Goal: Task Accomplishment & Management: Complete application form

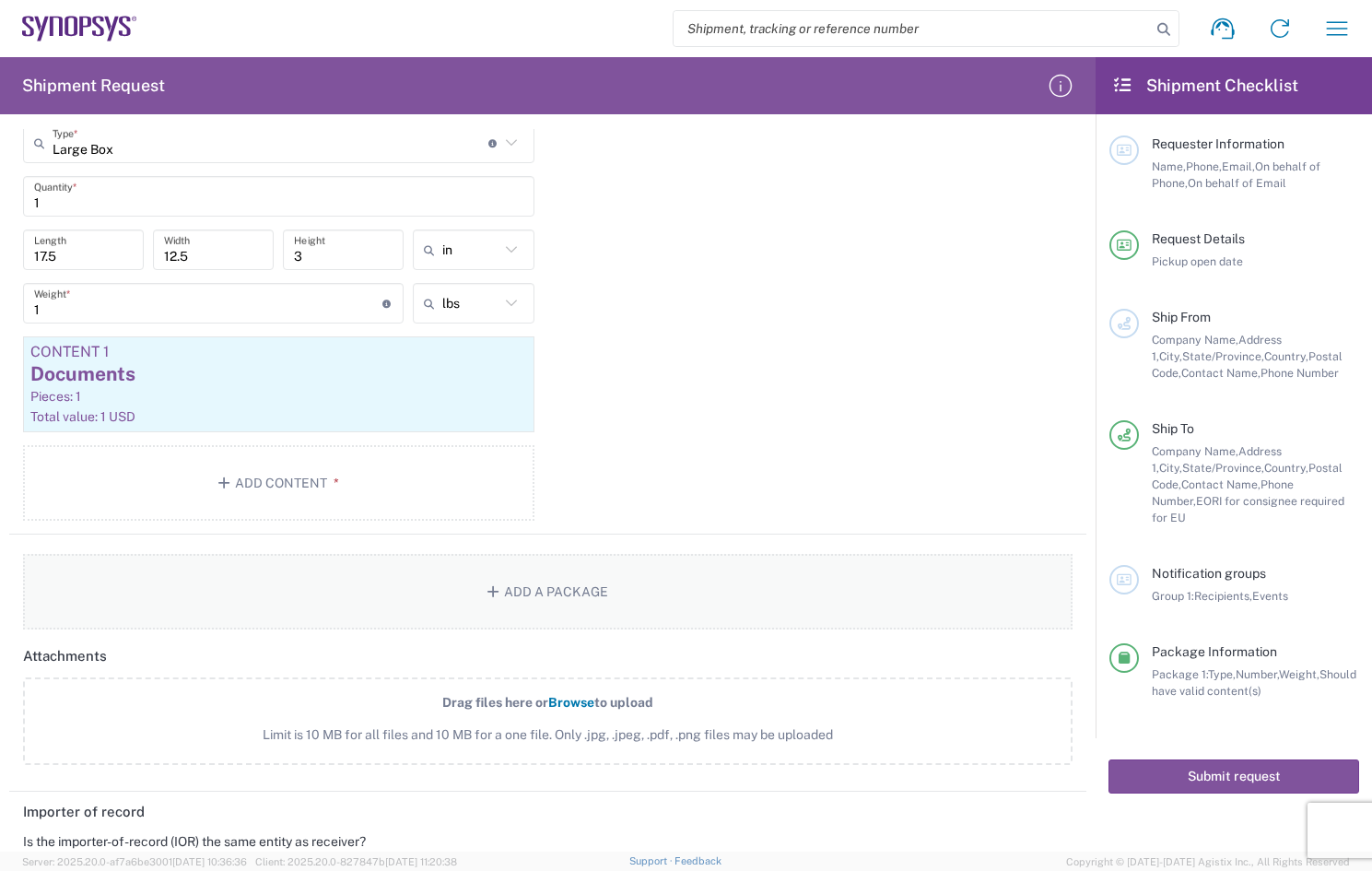
scroll to position [2256, 0]
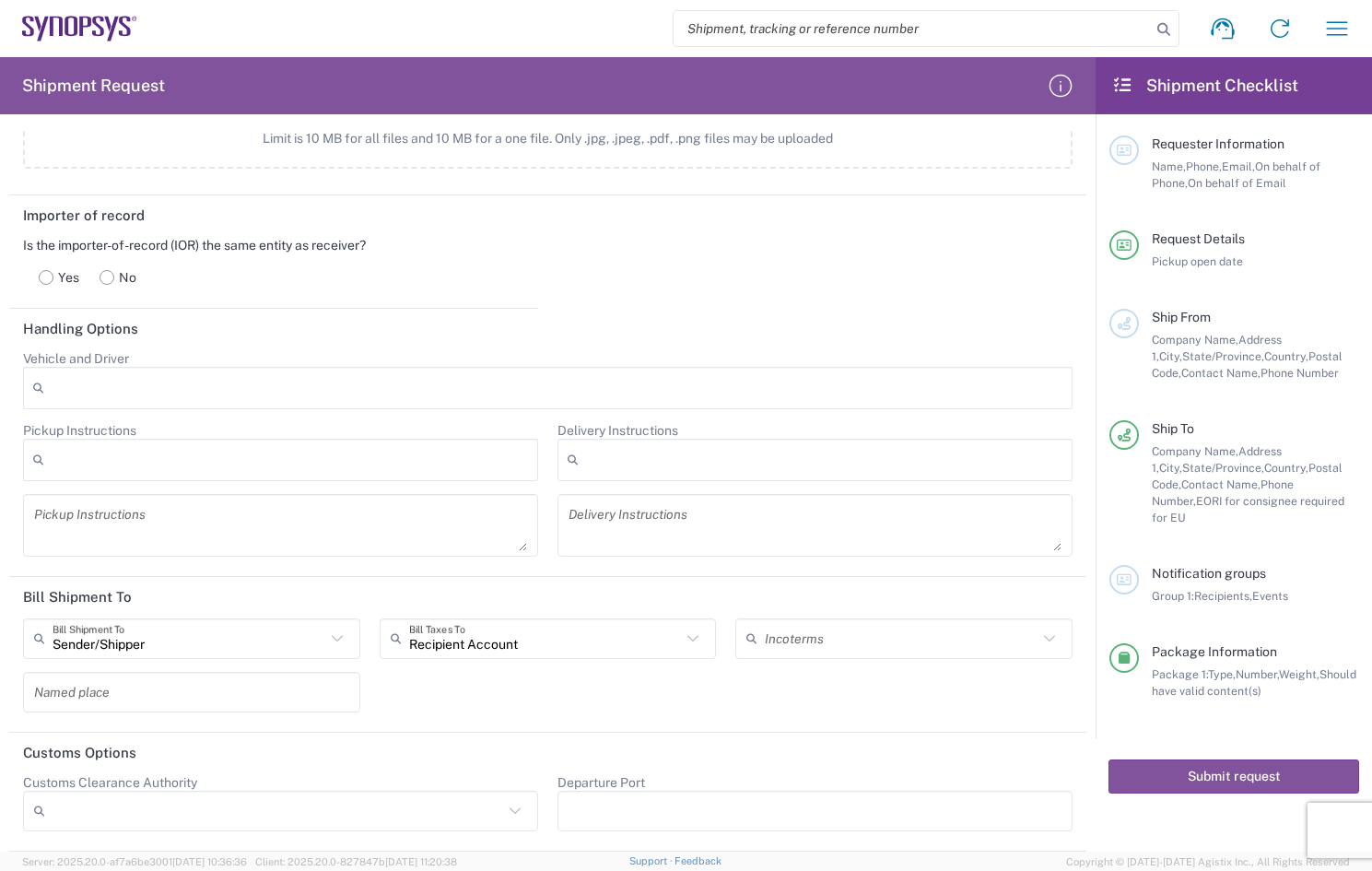
click at [106, 282] on rect at bounding box center [107, 277] width 14 height 14
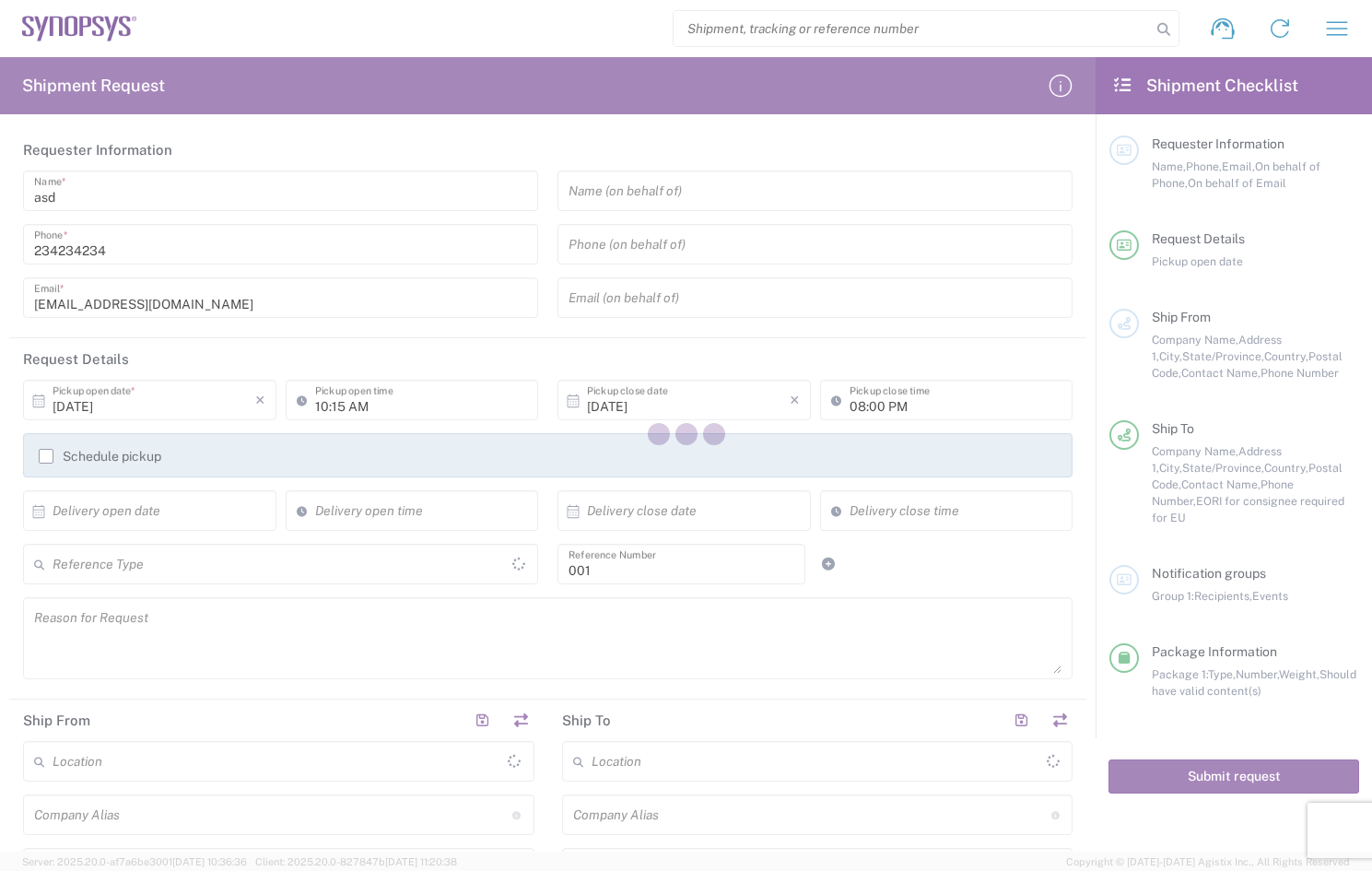
type input "Large Box"
type input "[US_STATE]"
type input "[GEOGRAPHIC_DATA]"
type input "Department"
type input "[GEOGRAPHIC_DATA]"
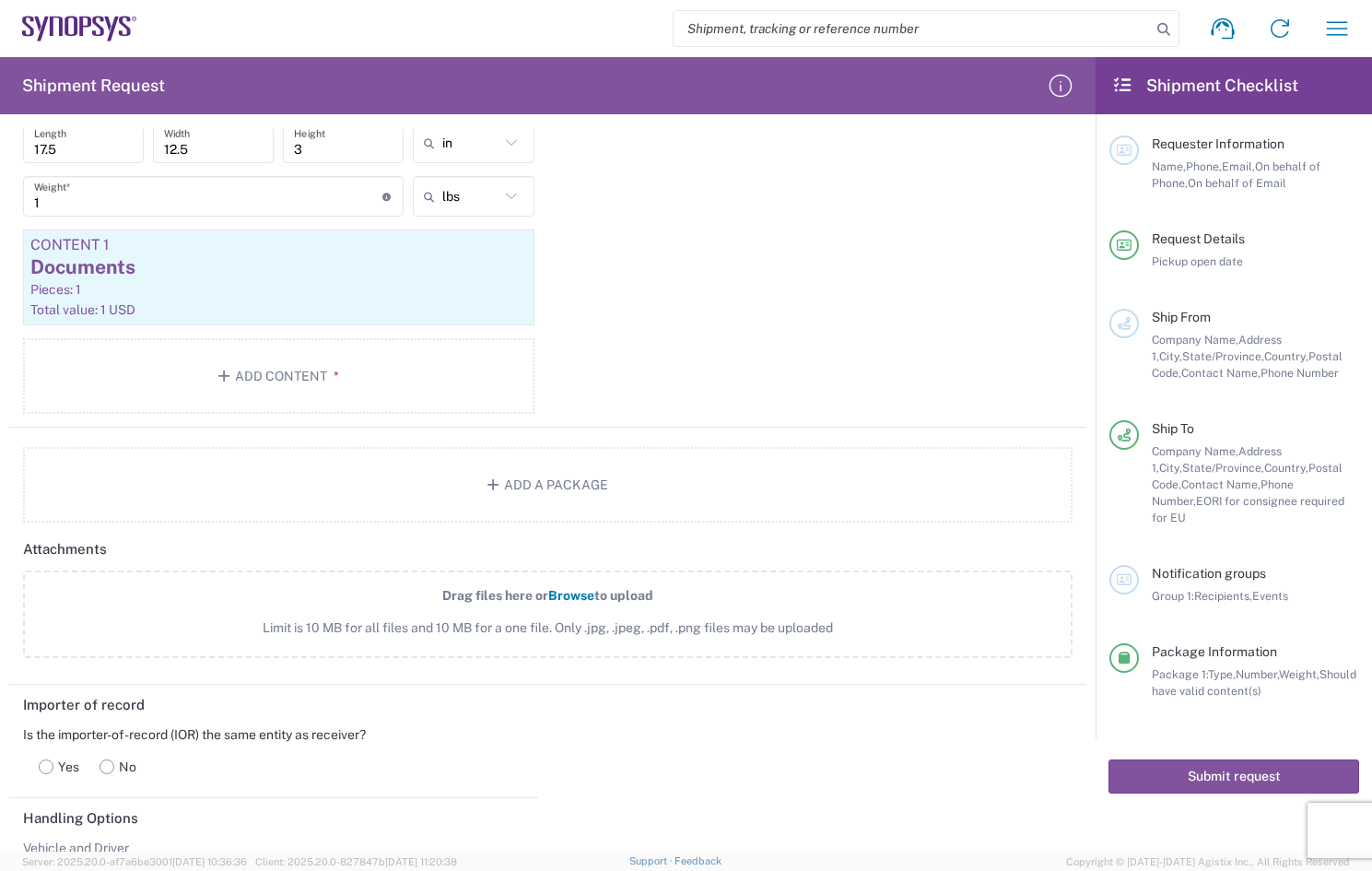
scroll to position [2029, 0]
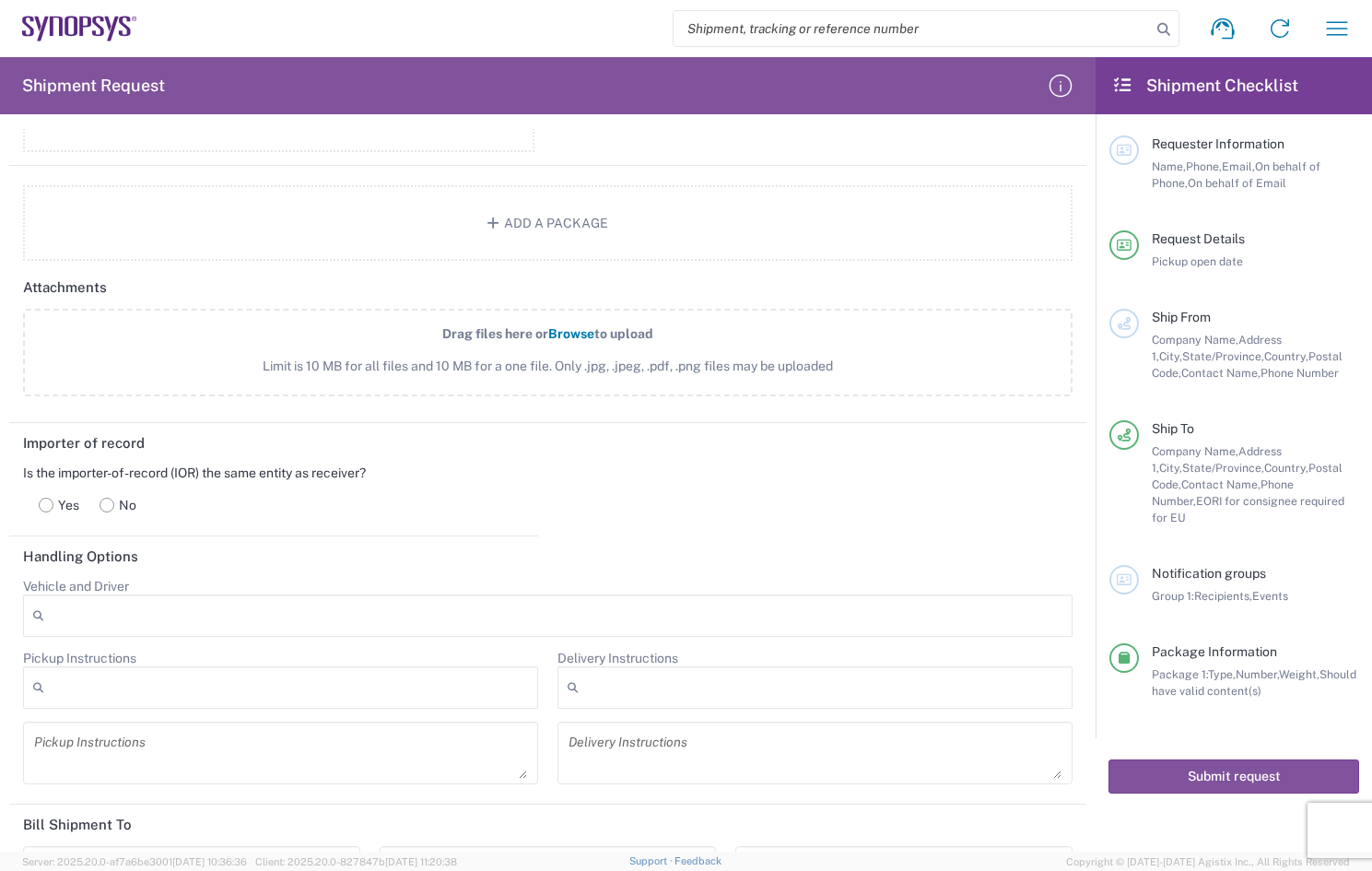
type input "[GEOGRAPHIC_DATA] DE04"
type input "[GEOGRAPHIC_DATA] US26"
click at [41, 502] on rect at bounding box center [46, 505] width 14 height 14
click at [112, 505] on rect at bounding box center [107, 505] width 14 height 14
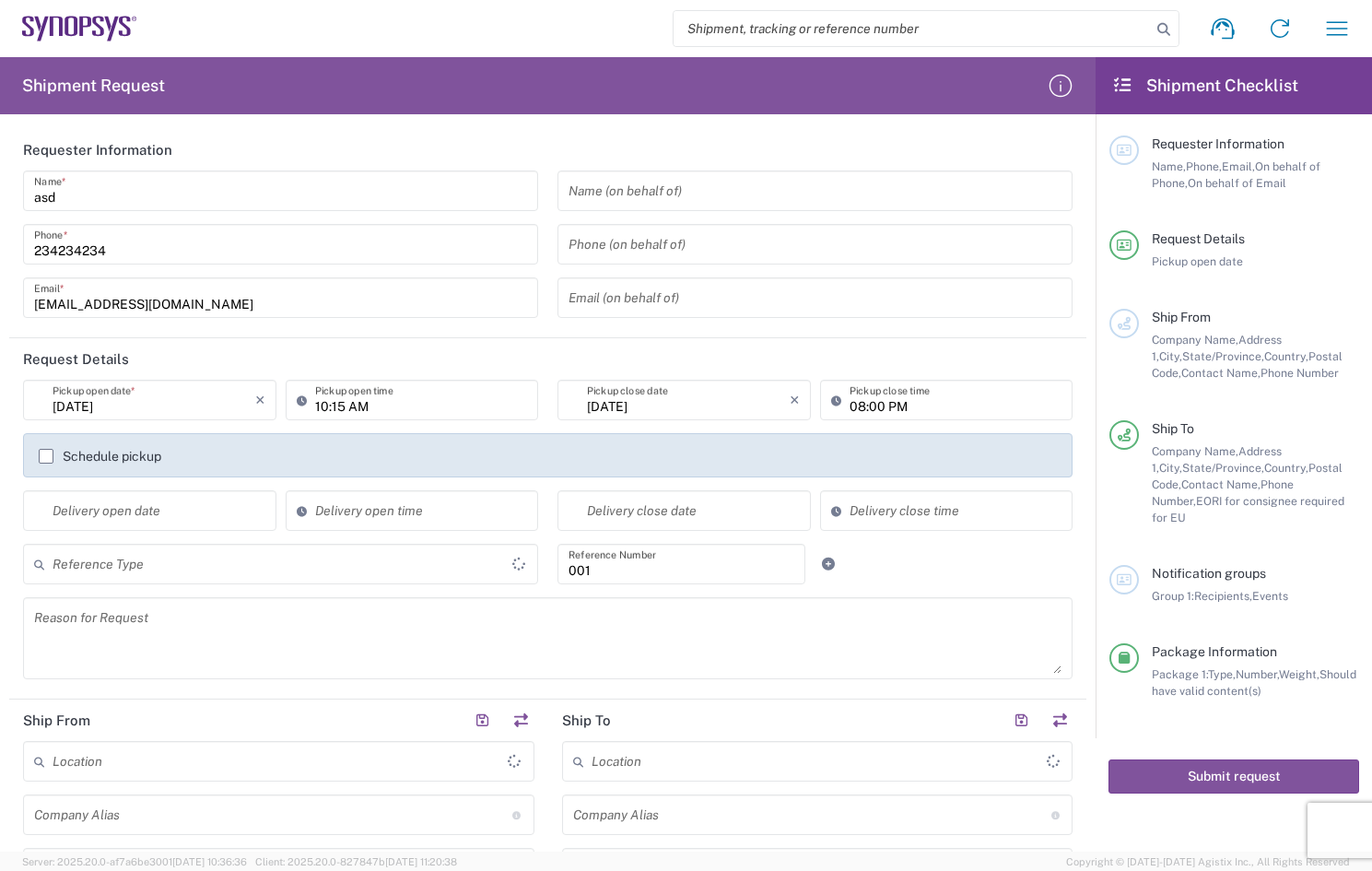
type input "Department"
type input "Large Box"
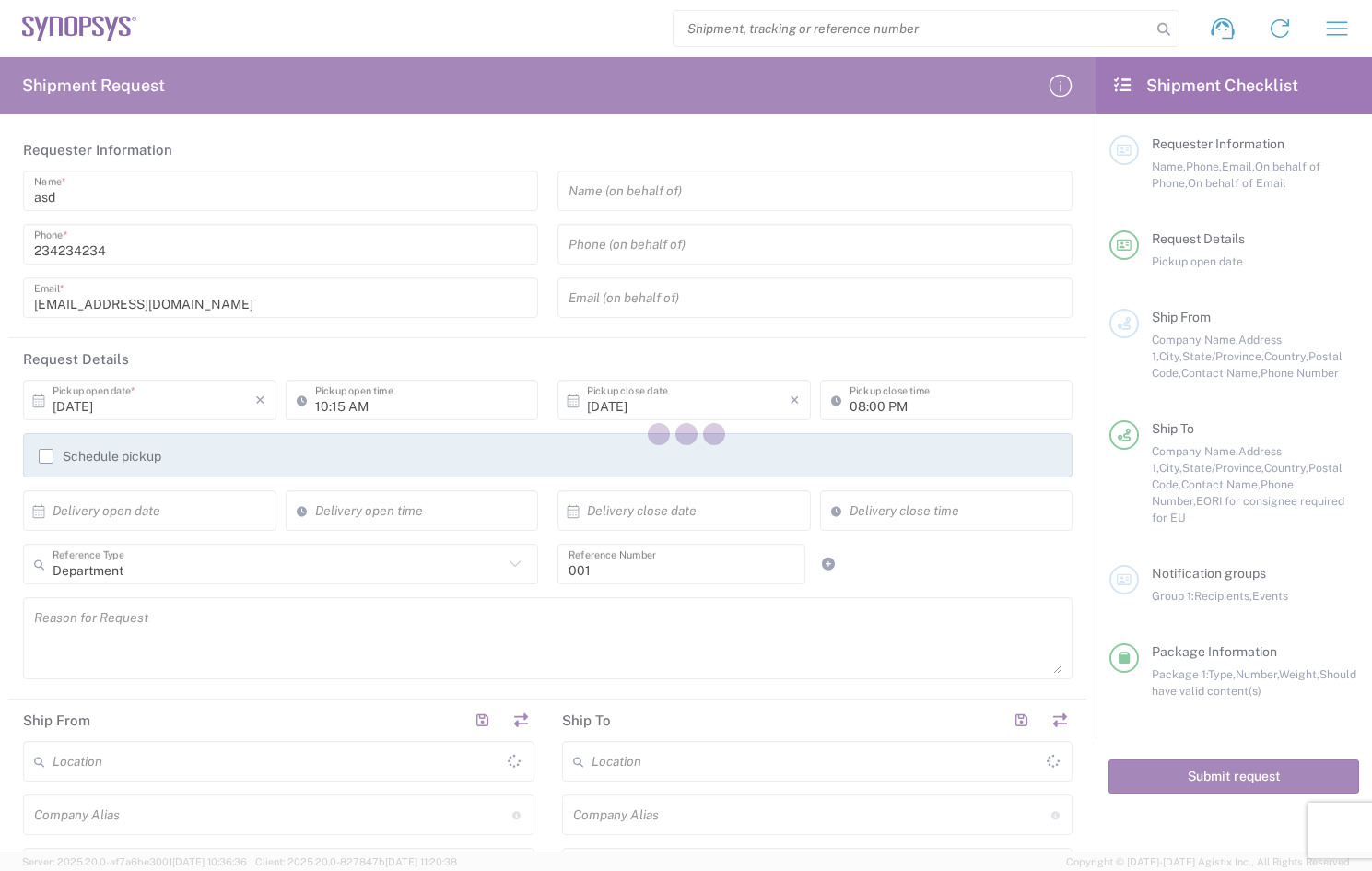
type input "[US_STATE]"
type input "[GEOGRAPHIC_DATA]"
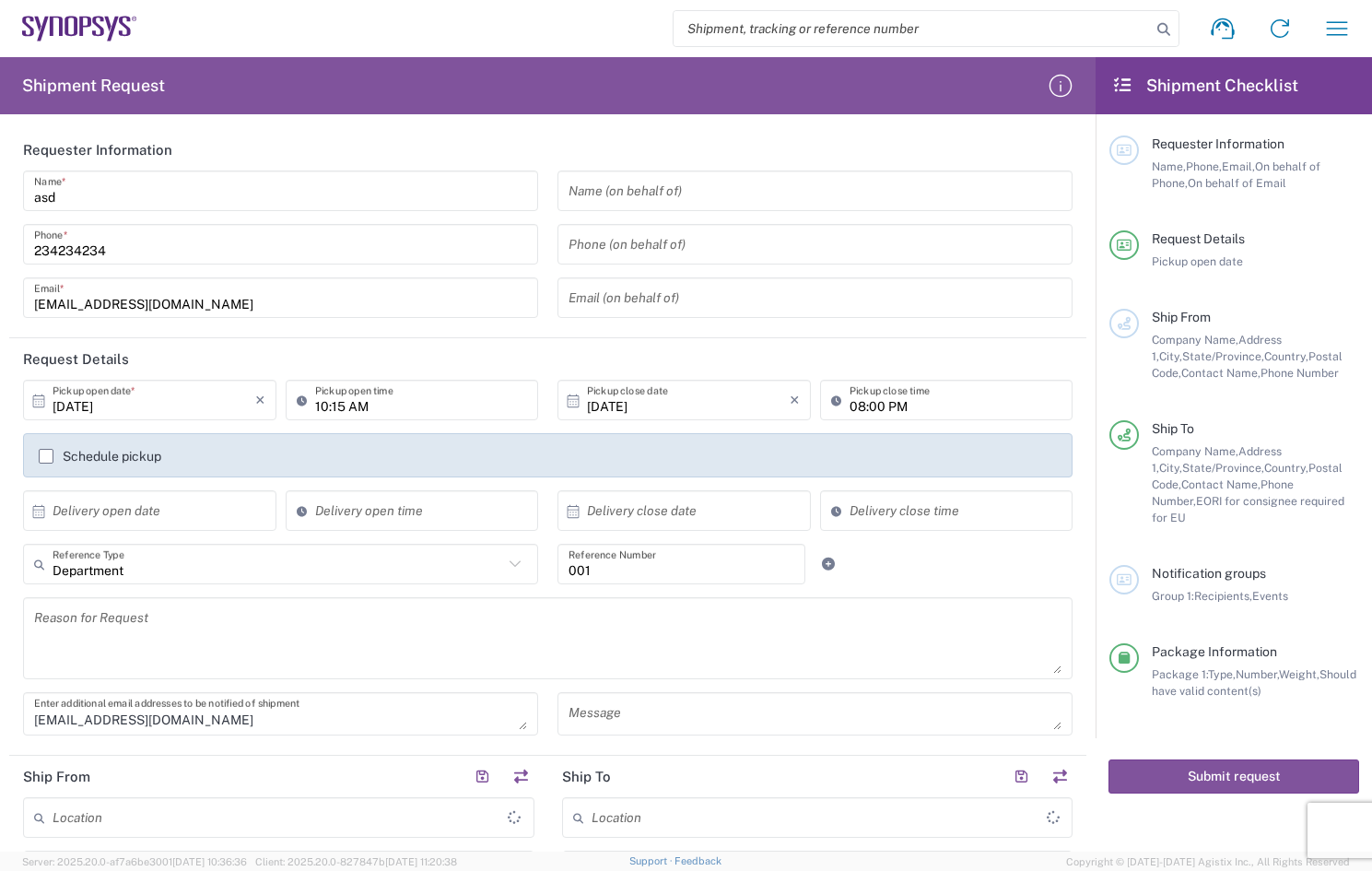
type input "[GEOGRAPHIC_DATA]"
type input "[GEOGRAPHIC_DATA] DE04"
type input "[GEOGRAPHIC_DATA] US26"
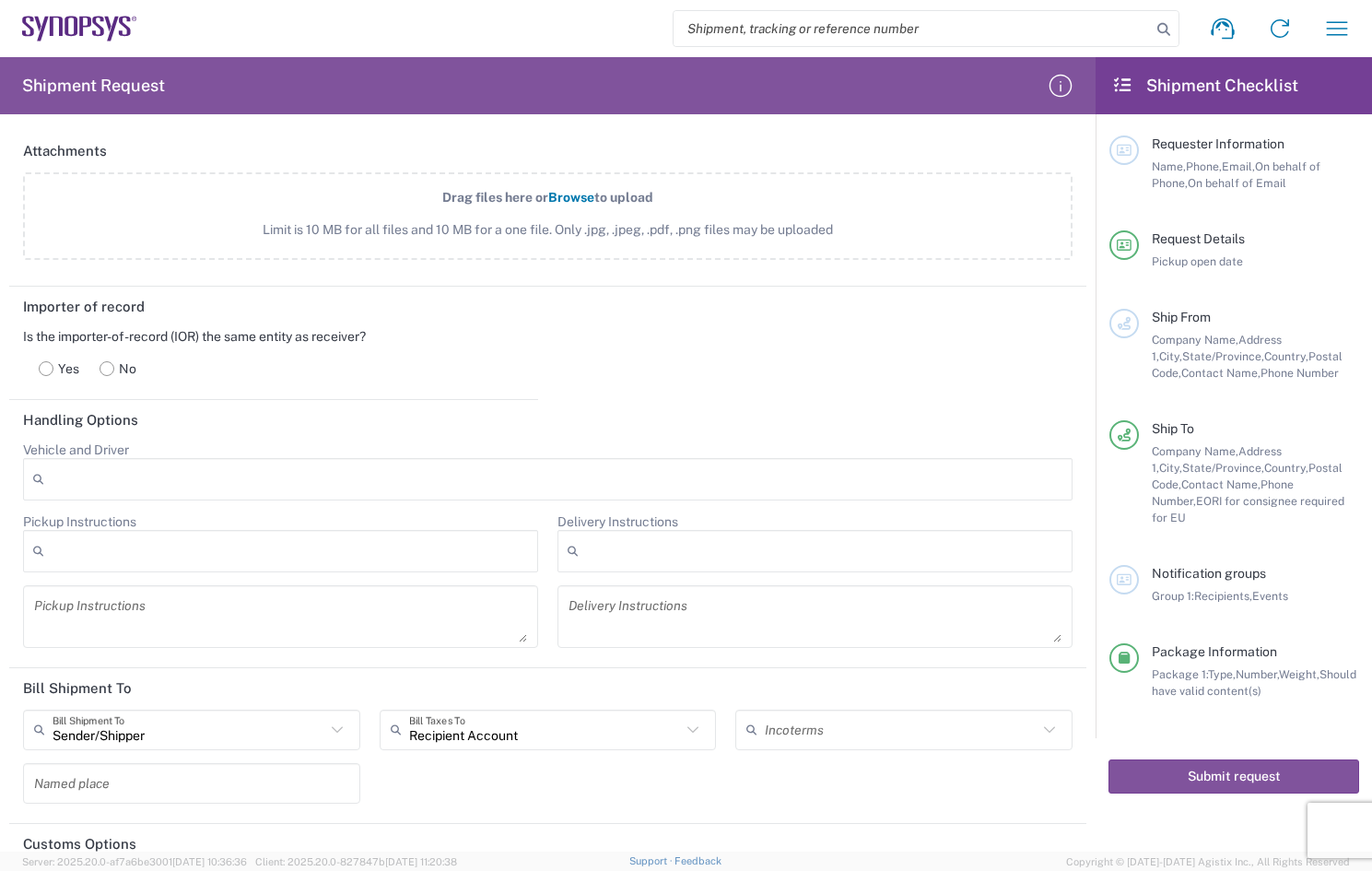
scroll to position [2256, 0]
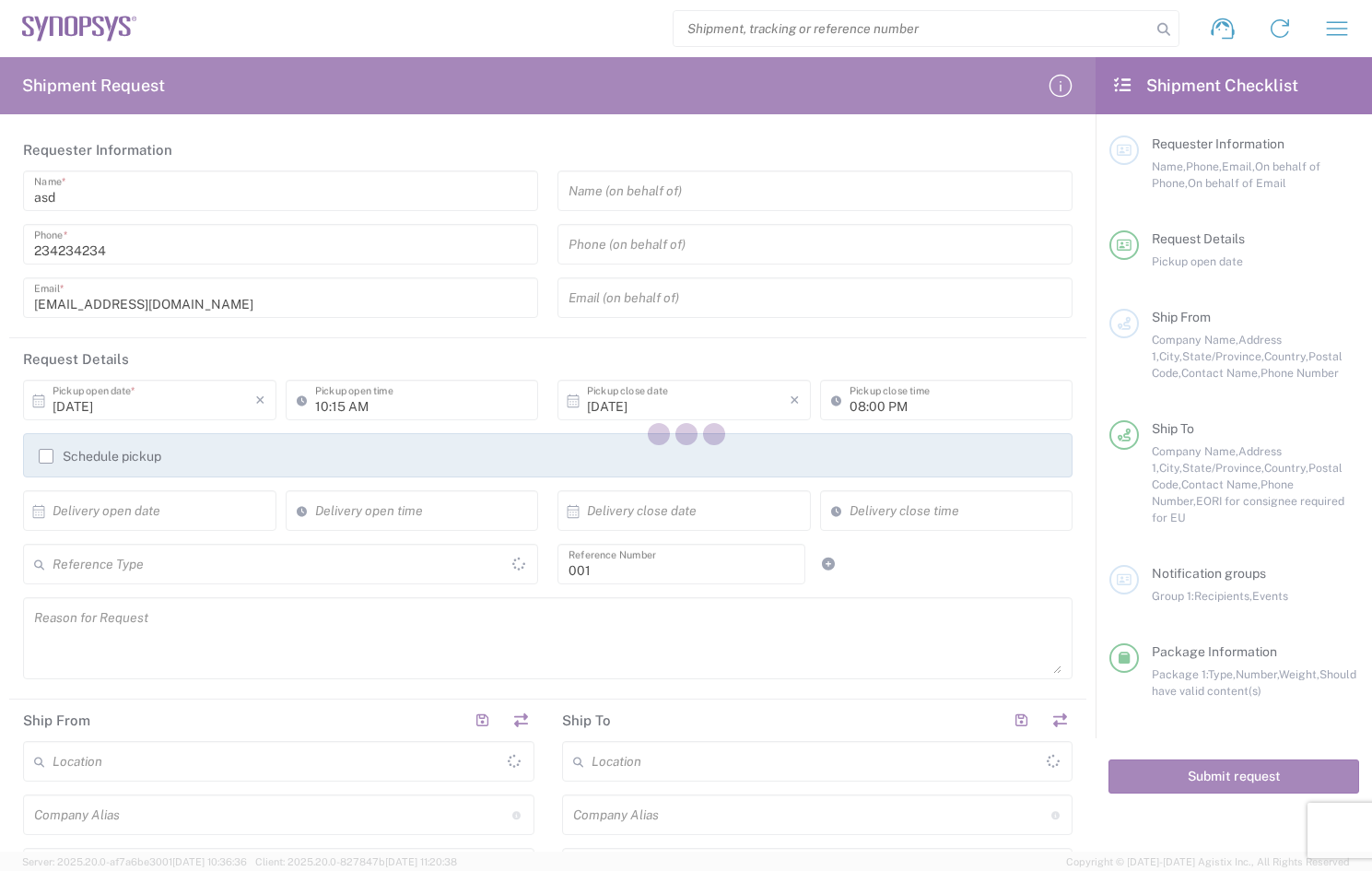
type input "Department"
type input "[US_STATE]"
type input "Large Box"
type input "[GEOGRAPHIC_DATA]"
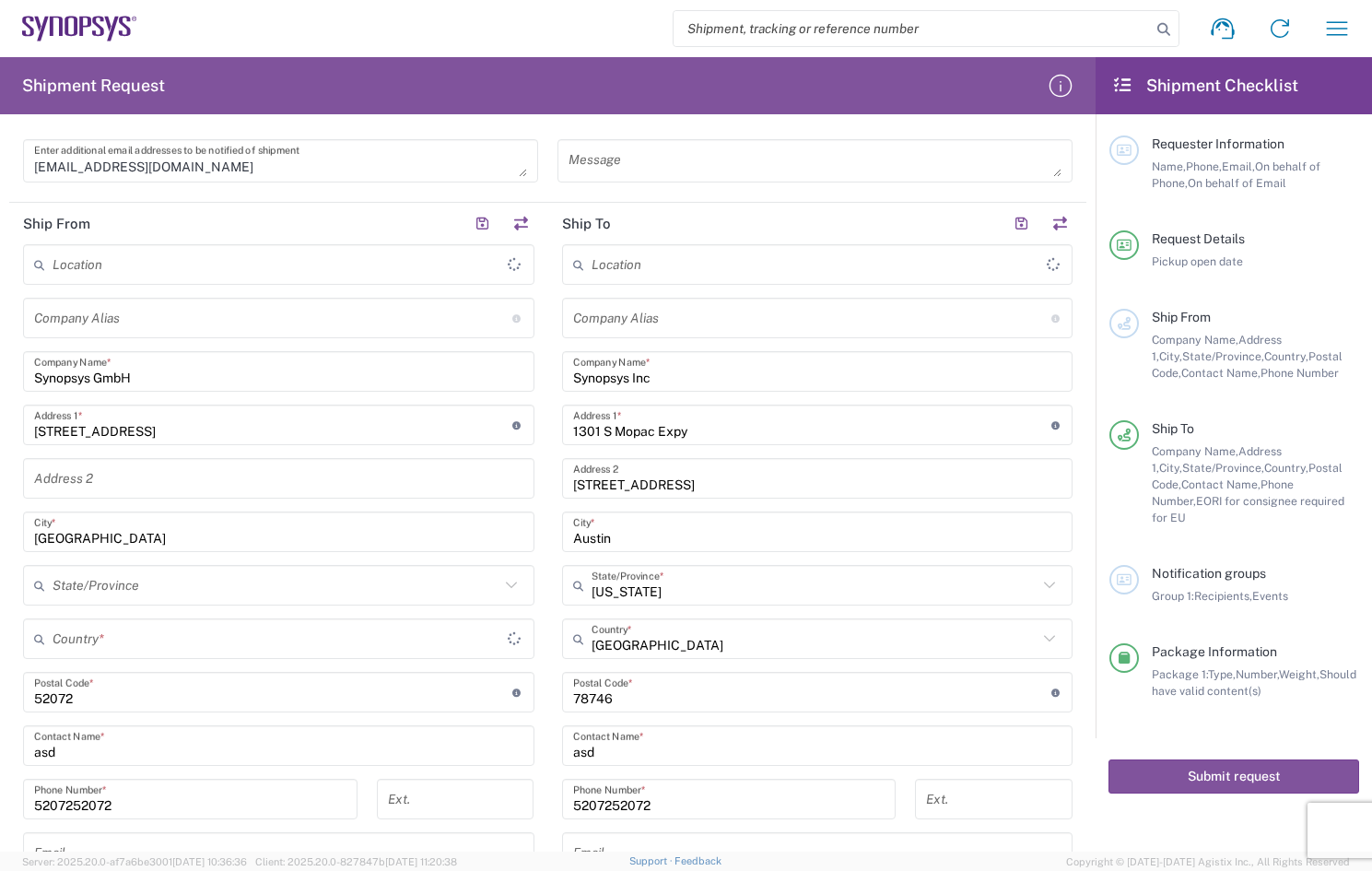
type input "[GEOGRAPHIC_DATA] DE04"
type input "[GEOGRAPHIC_DATA] US26"
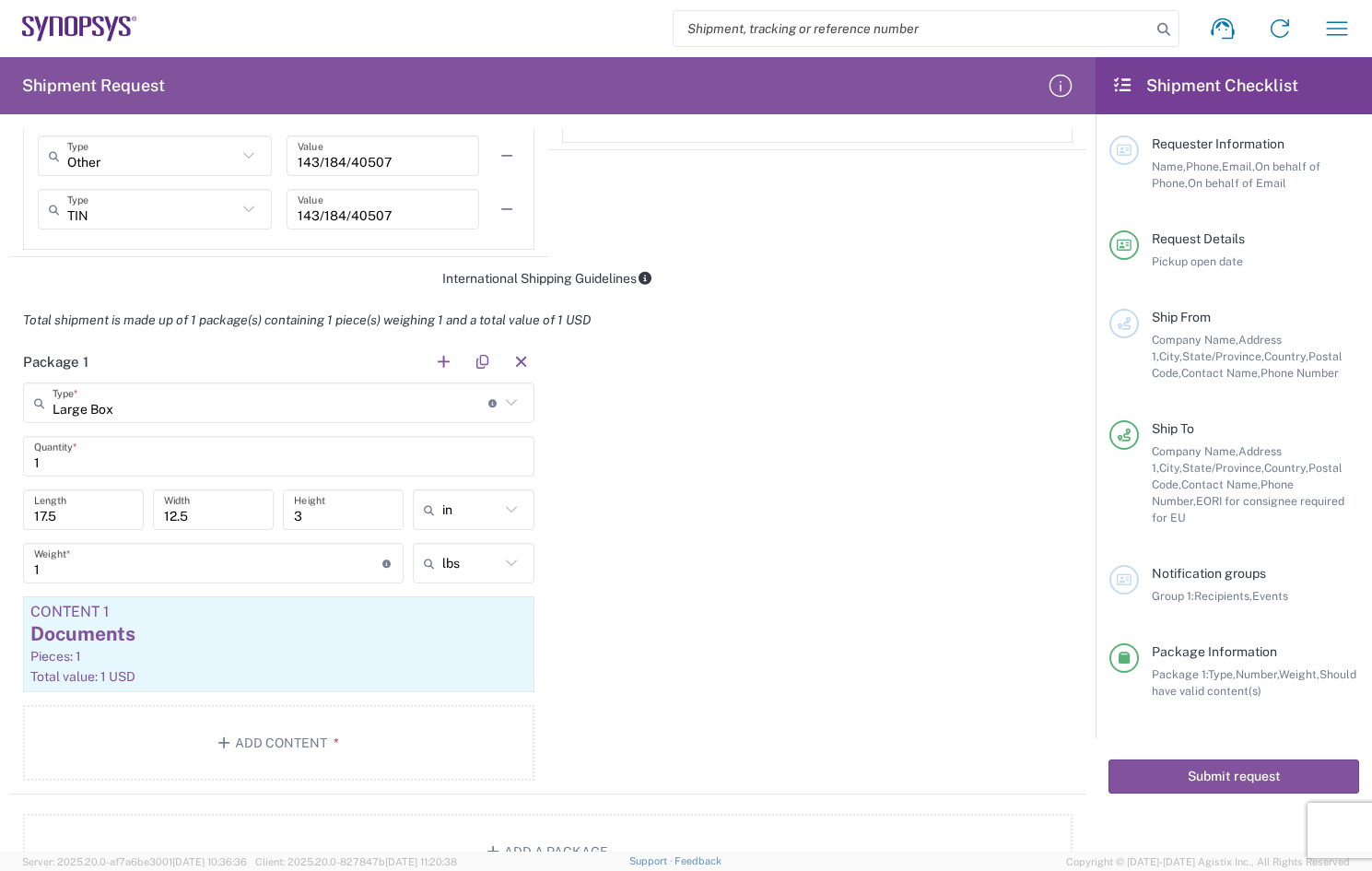
type input "[GEOGRAPHIC_DATA]"
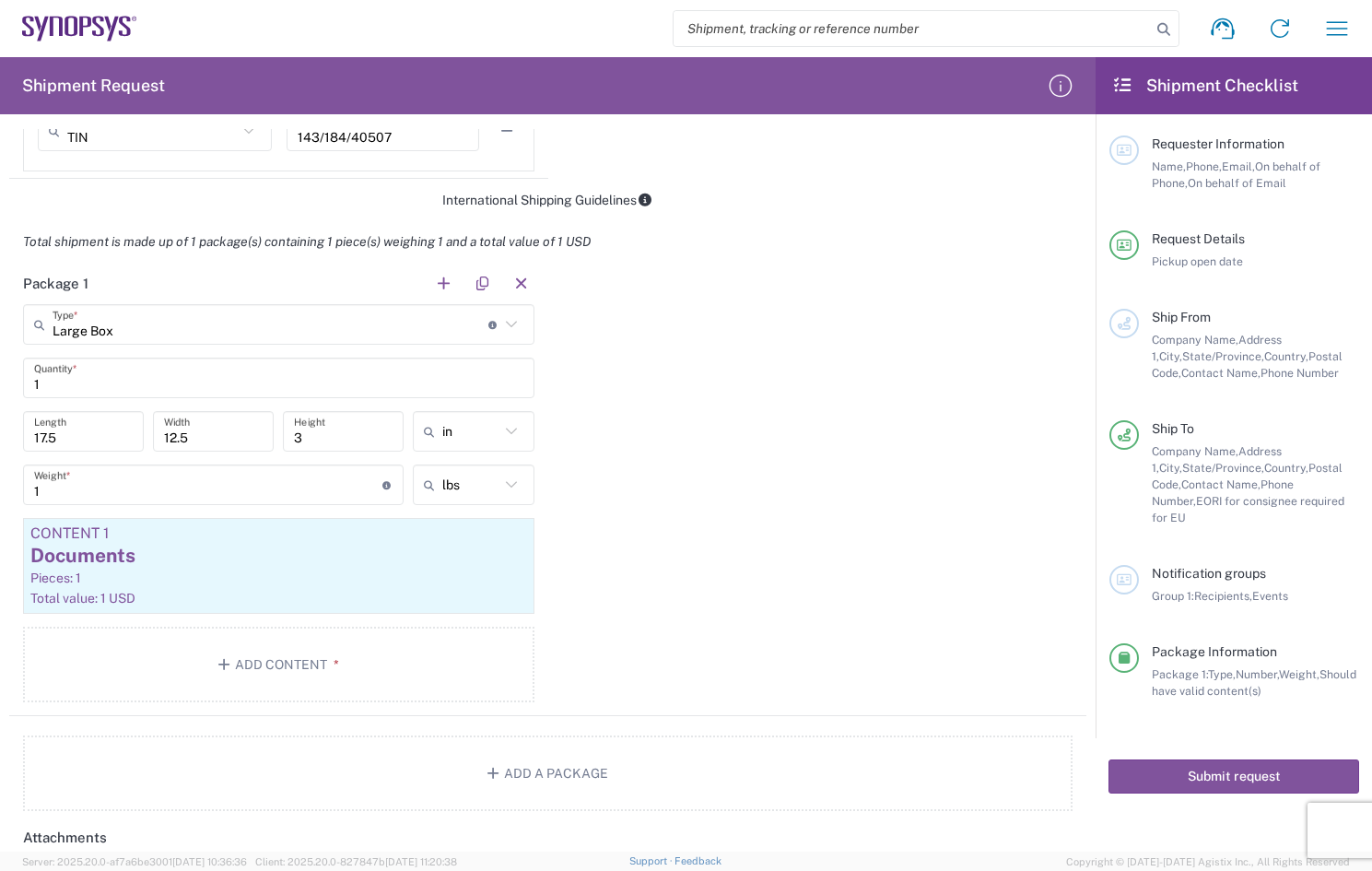
scroll to position [1844, 0]
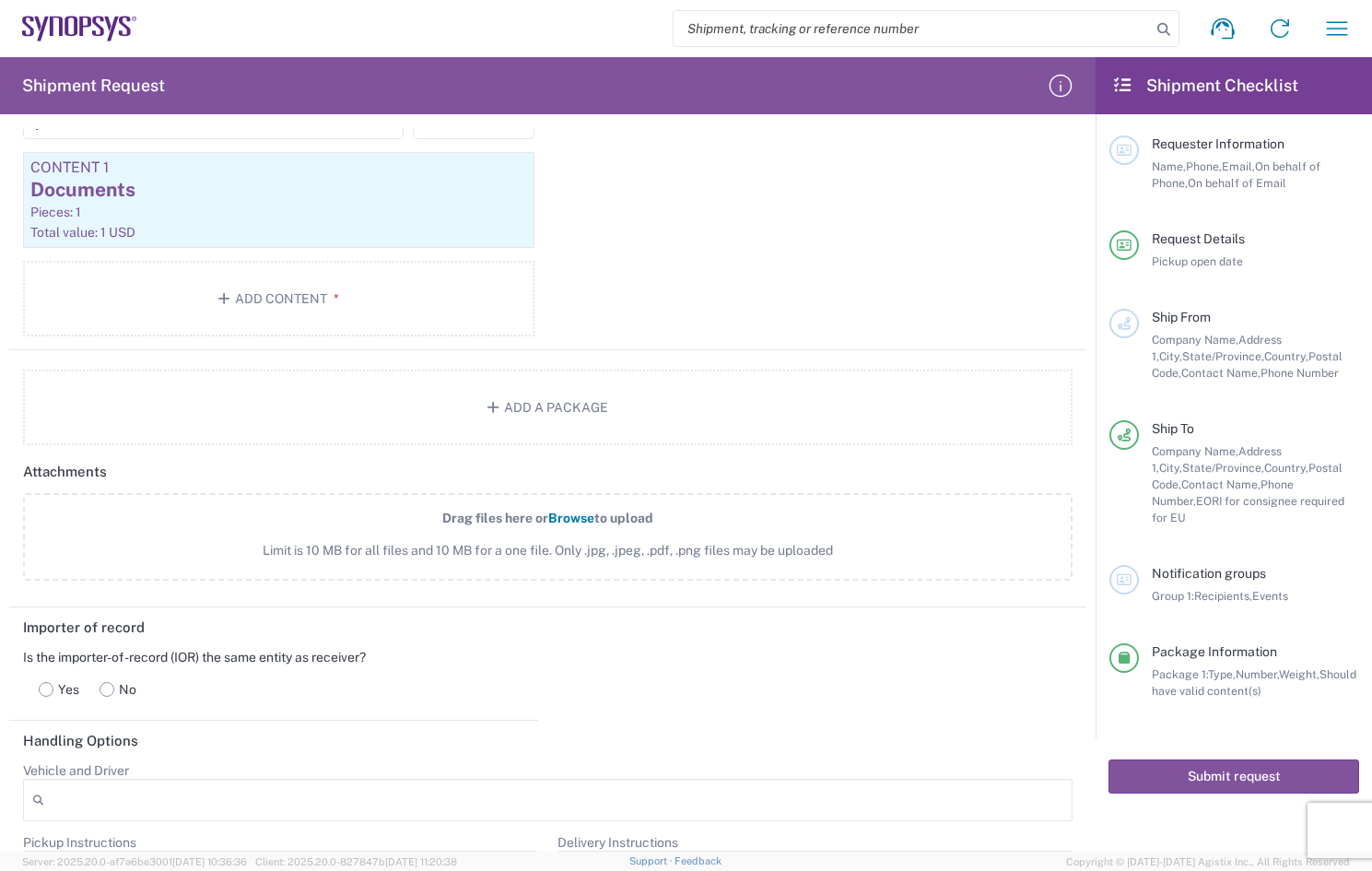
click at [100, 686] on rect at bounding box center [107, 689] width 14 height 14
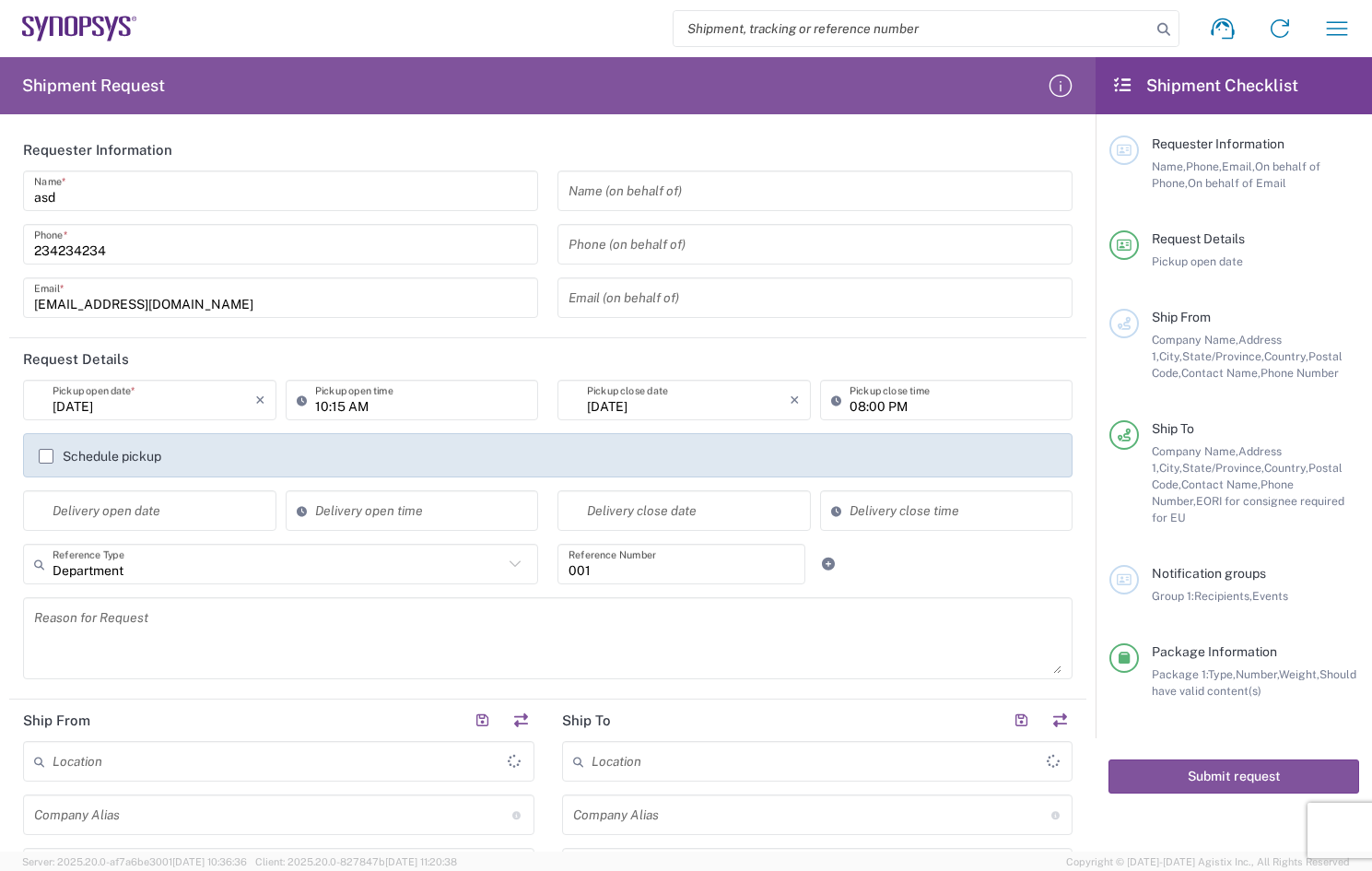
type input "[US_STATE]"
type input "[GEOGRAPHIC_DATA]"
type input "Large Box"
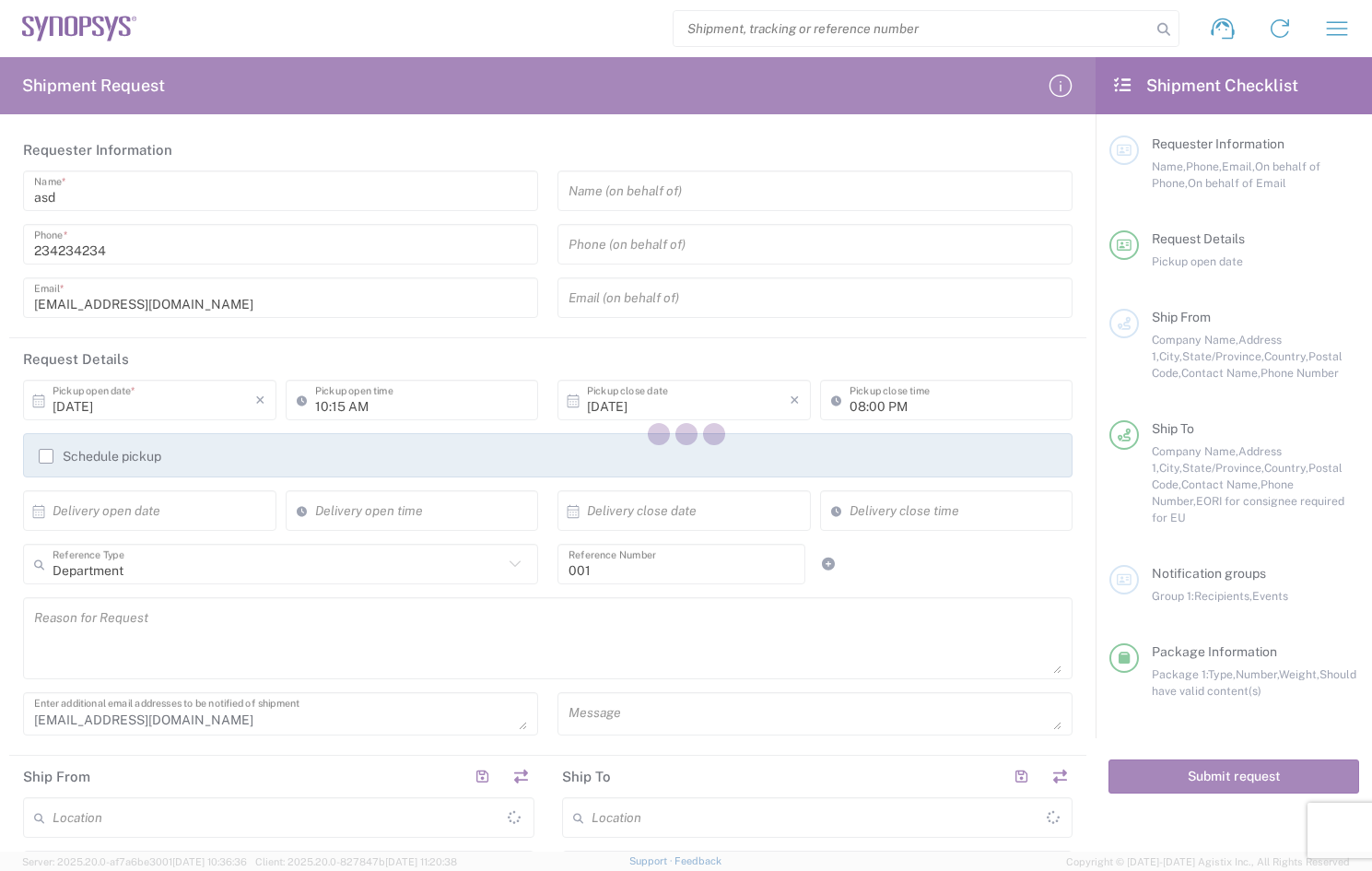
type input "[GEOGRAPHIC_DATA]"
type input "[GEOGRAPHIC_DATA] DE04"
type input "[GEOGRAPHIC_DATA] US26"
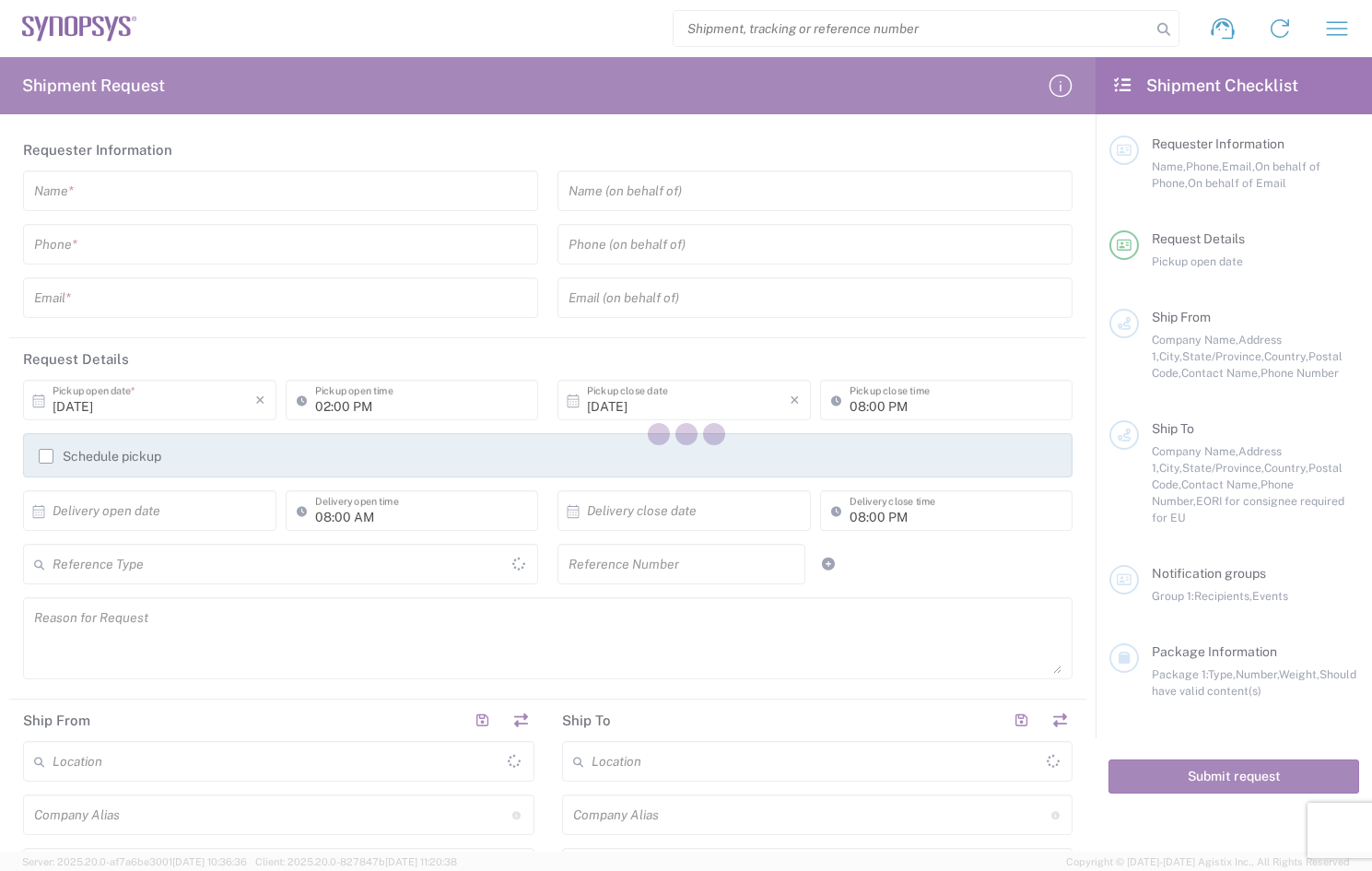
type input "[GEOGRAPHIC_DATA]"
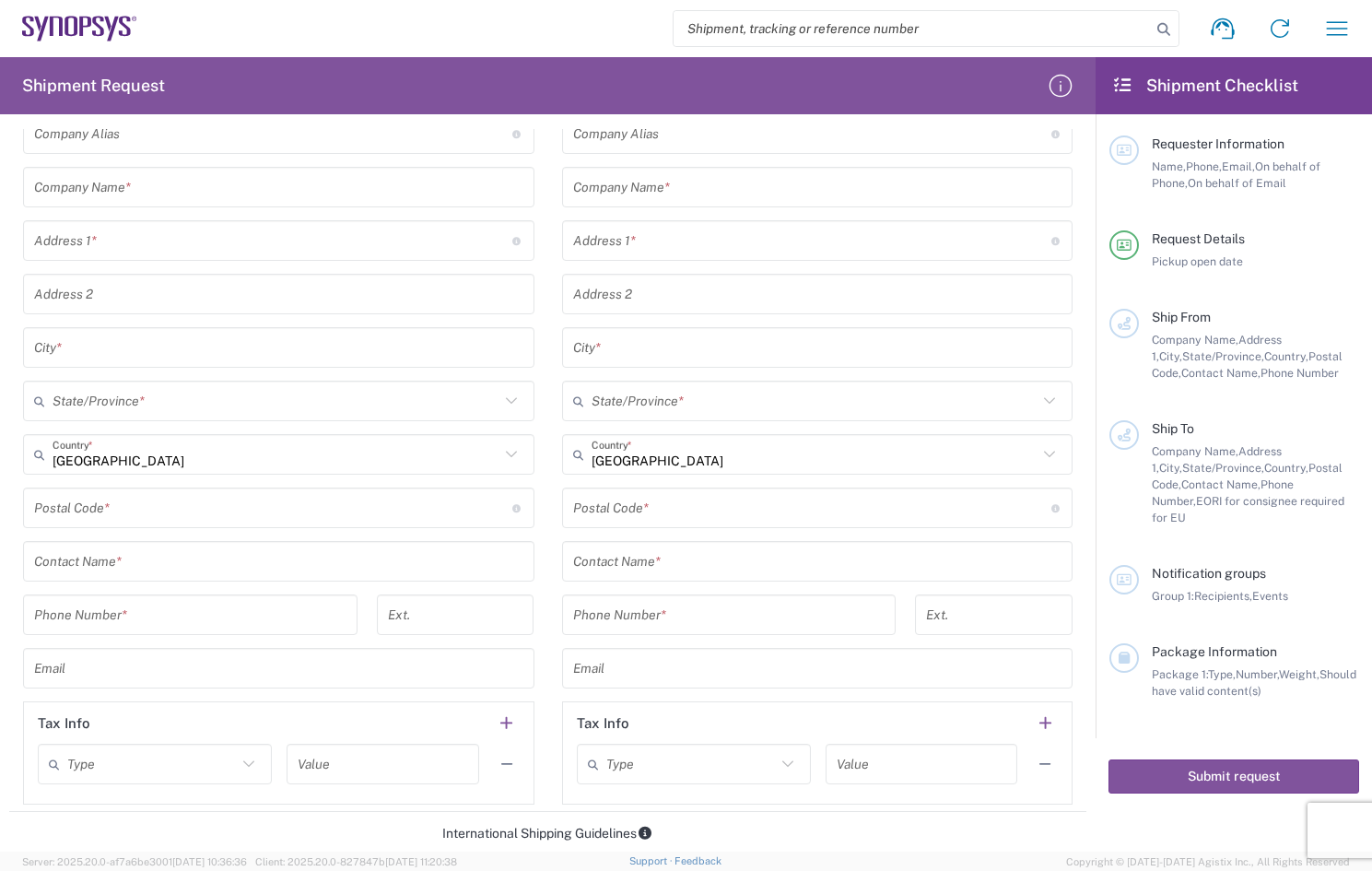
scroll to position [553, 0]
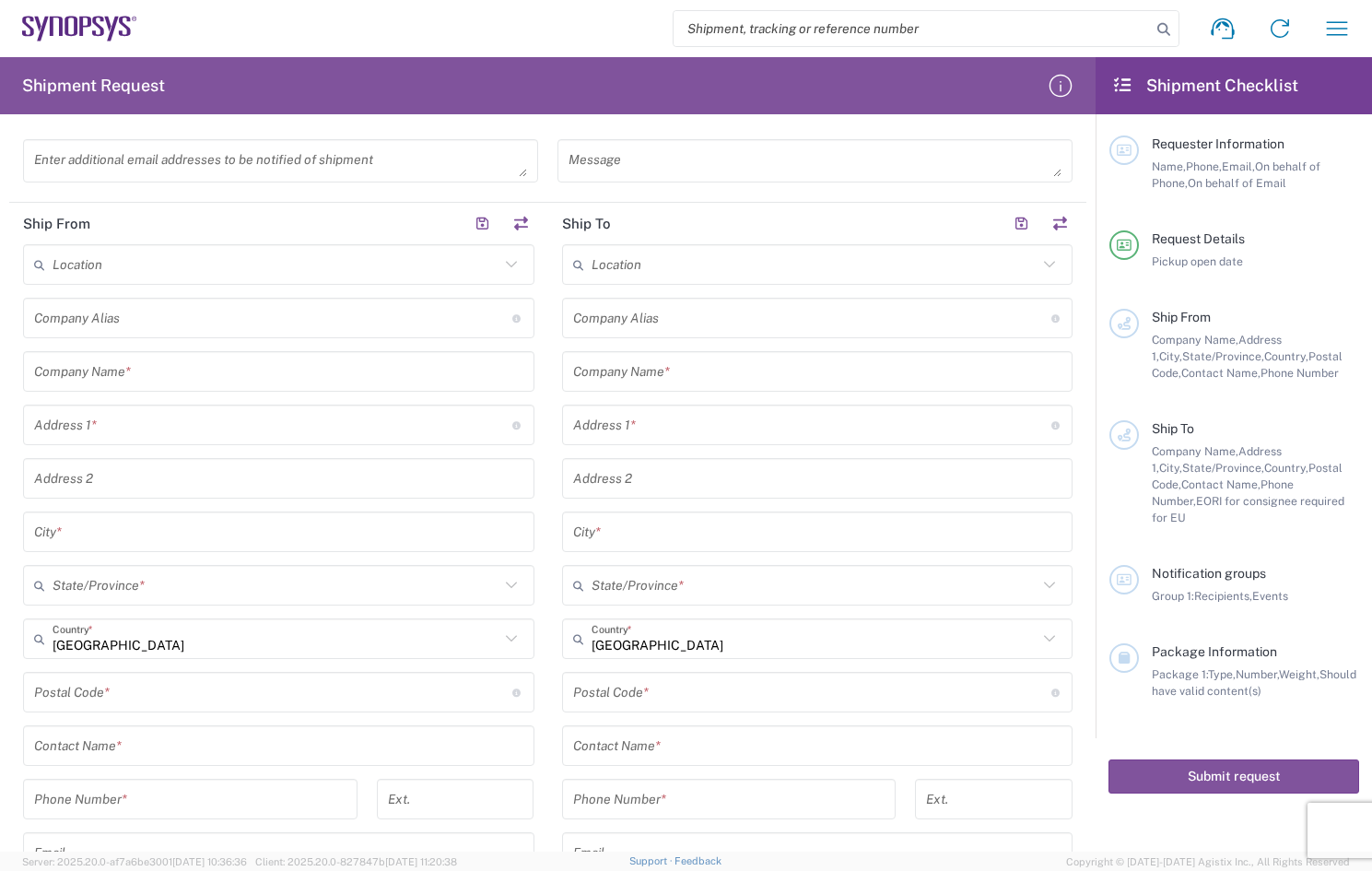
click at [172, 260] on input "text" at bounding box center [276, 265] width 447 height 32
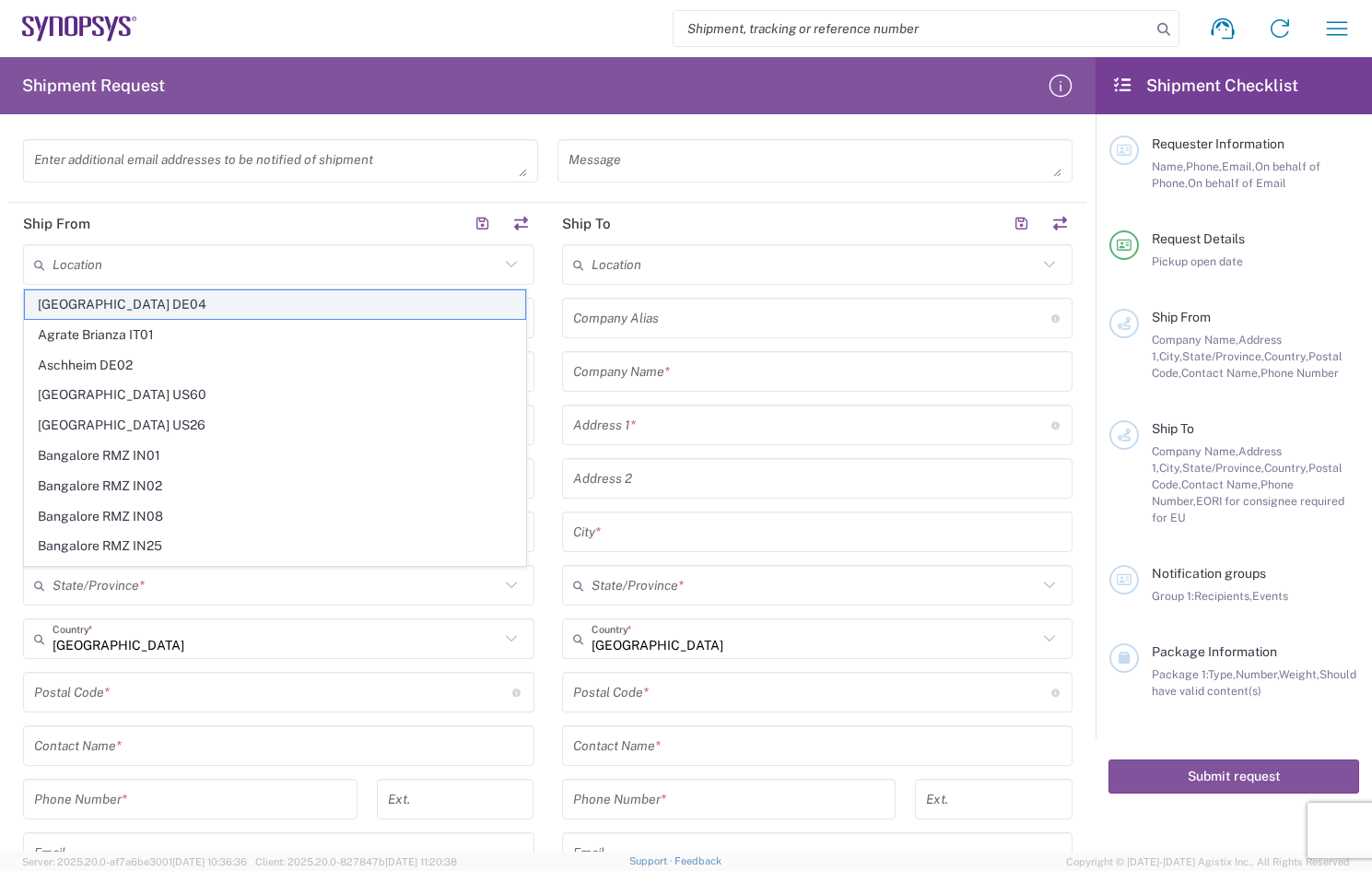
click at [99, 305] on span "[GEOGRAPHIC_DATA] DE04" at bounding box center [274, 304] width 501 height 28
type input "[GEOGRAPHIC_DATA] DE04"
type input "Synopsys GmbH"
type input "[STREET_ADDRESS]"
type input "[GEOGRAPHIC_DATA]"
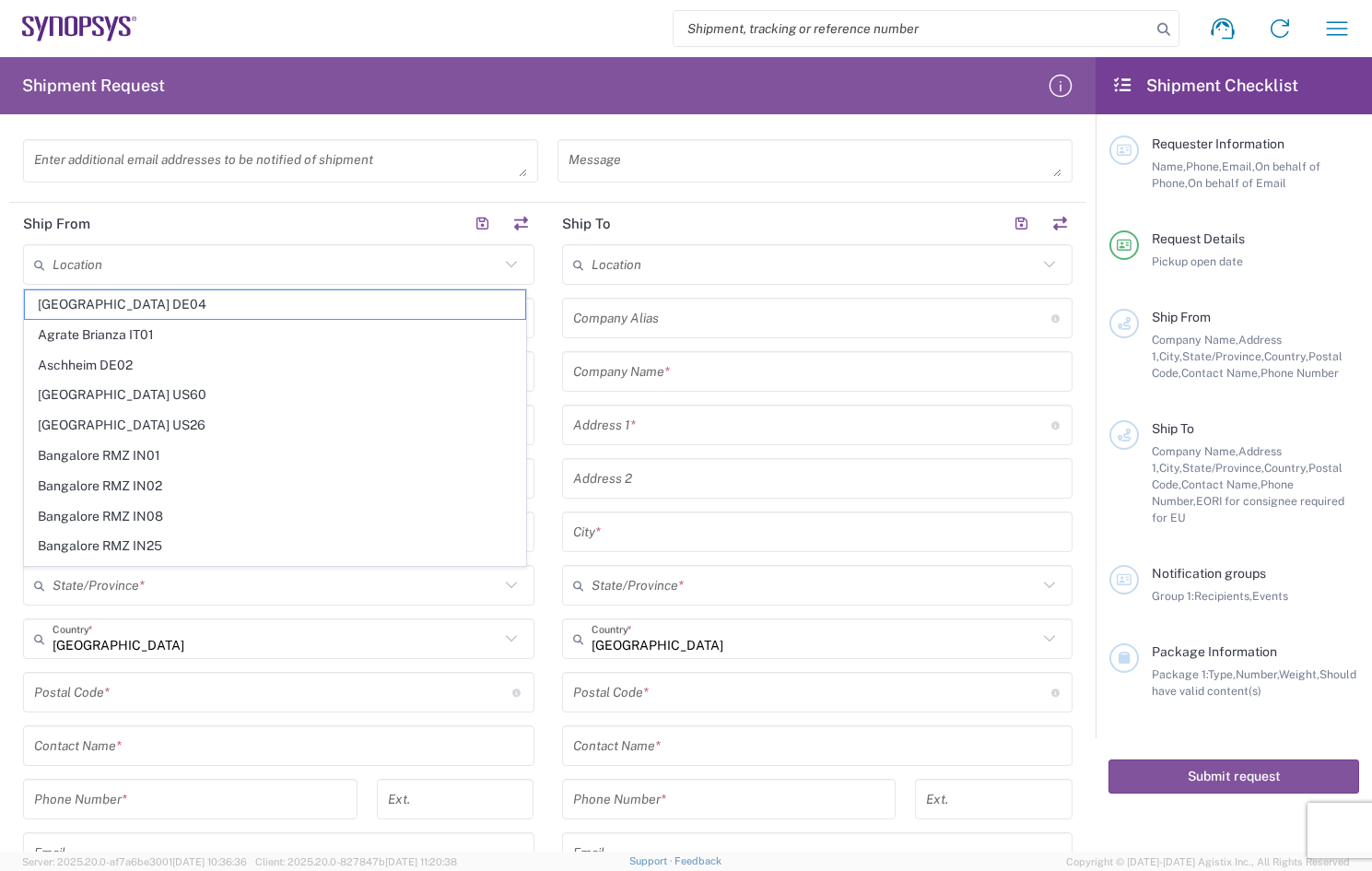
type input "[GEOGRAPHIC_DATA]"
type input "52072"
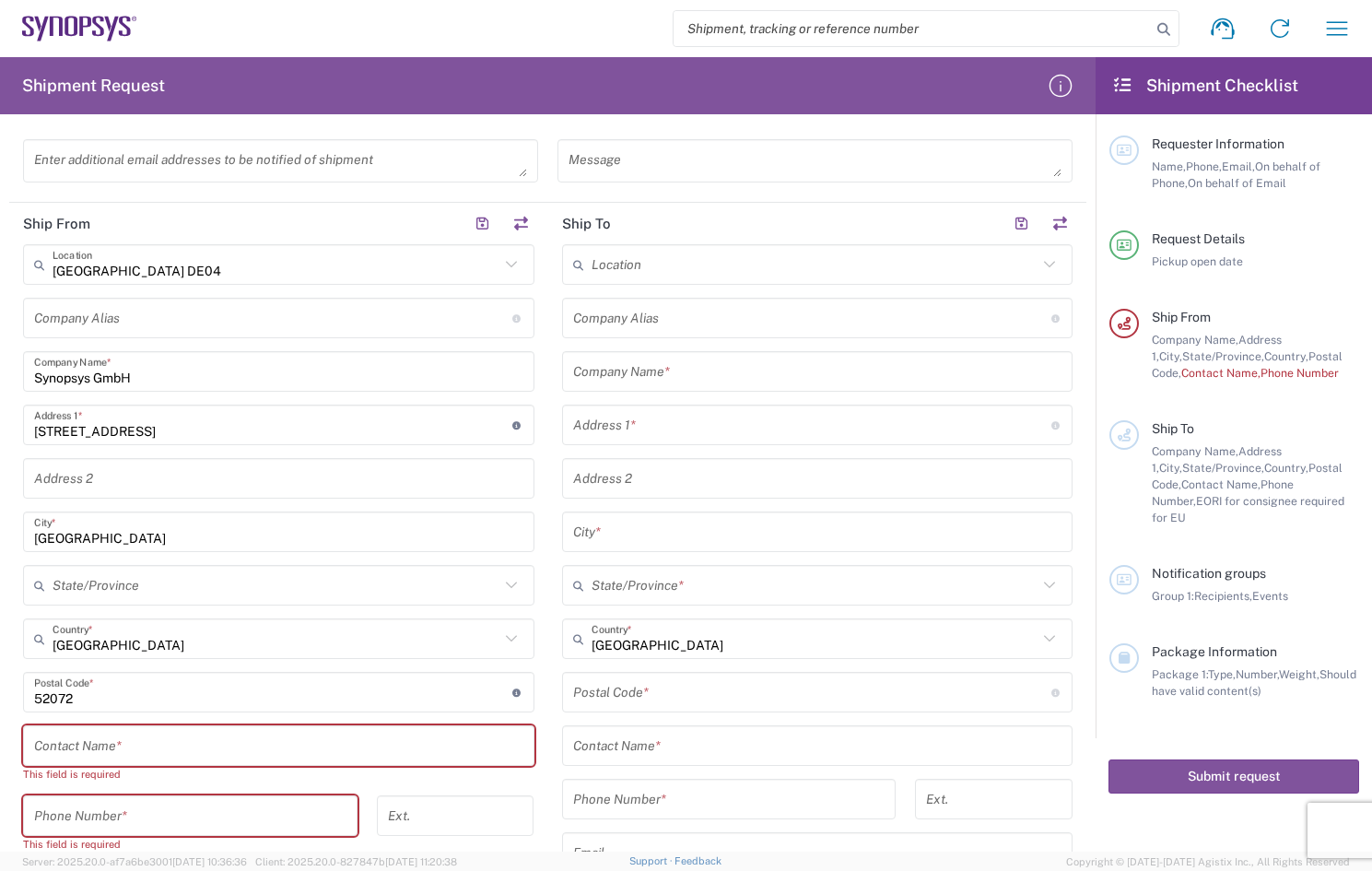
click at [701, 267] on input "text" at bounding box center [815, 265] width 447 height 32
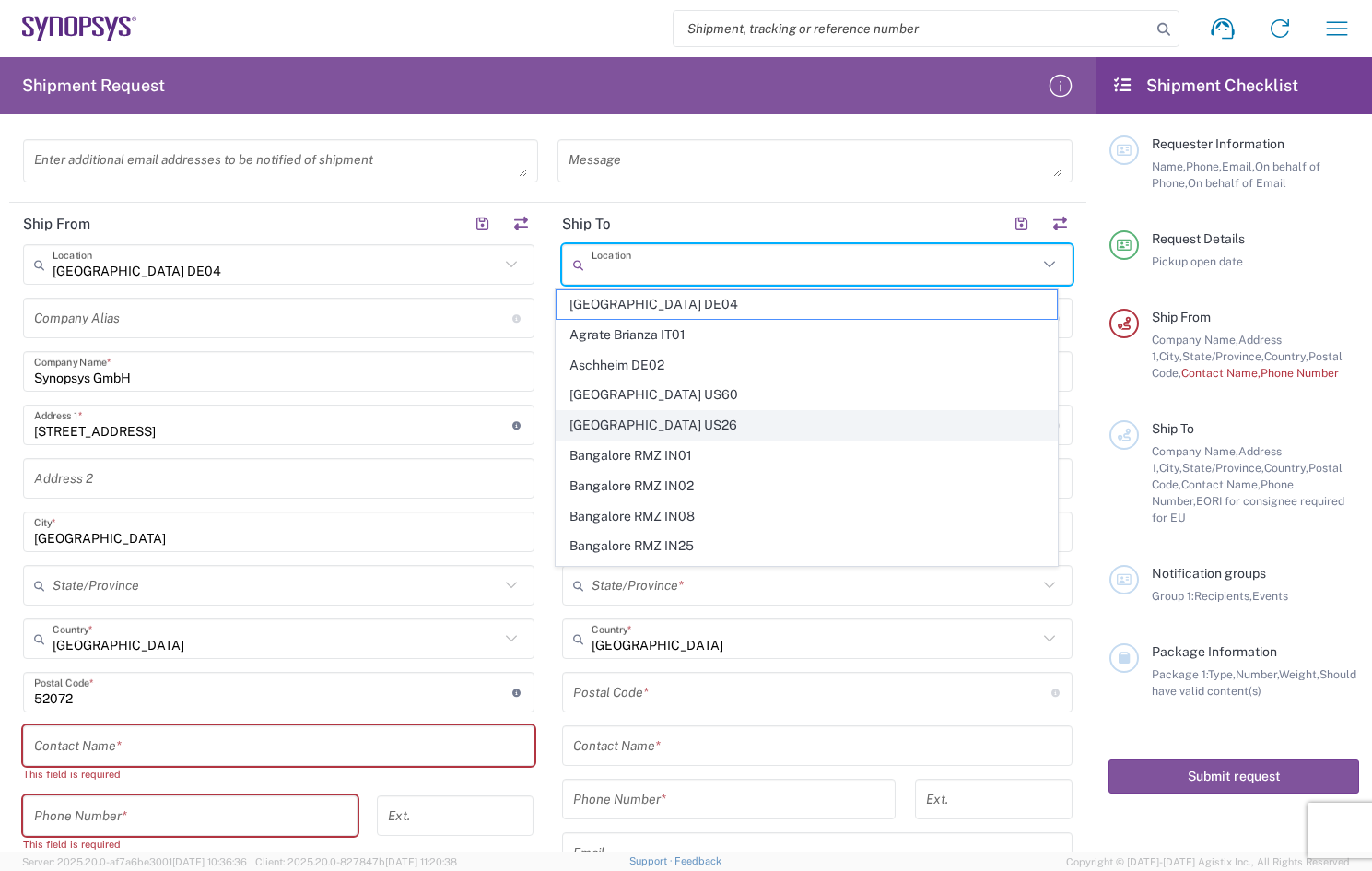
click at [637, 417] on span "[GEOGRAPHIC_DATA] US26" at bounding box center [807, 426] width 501 height 28
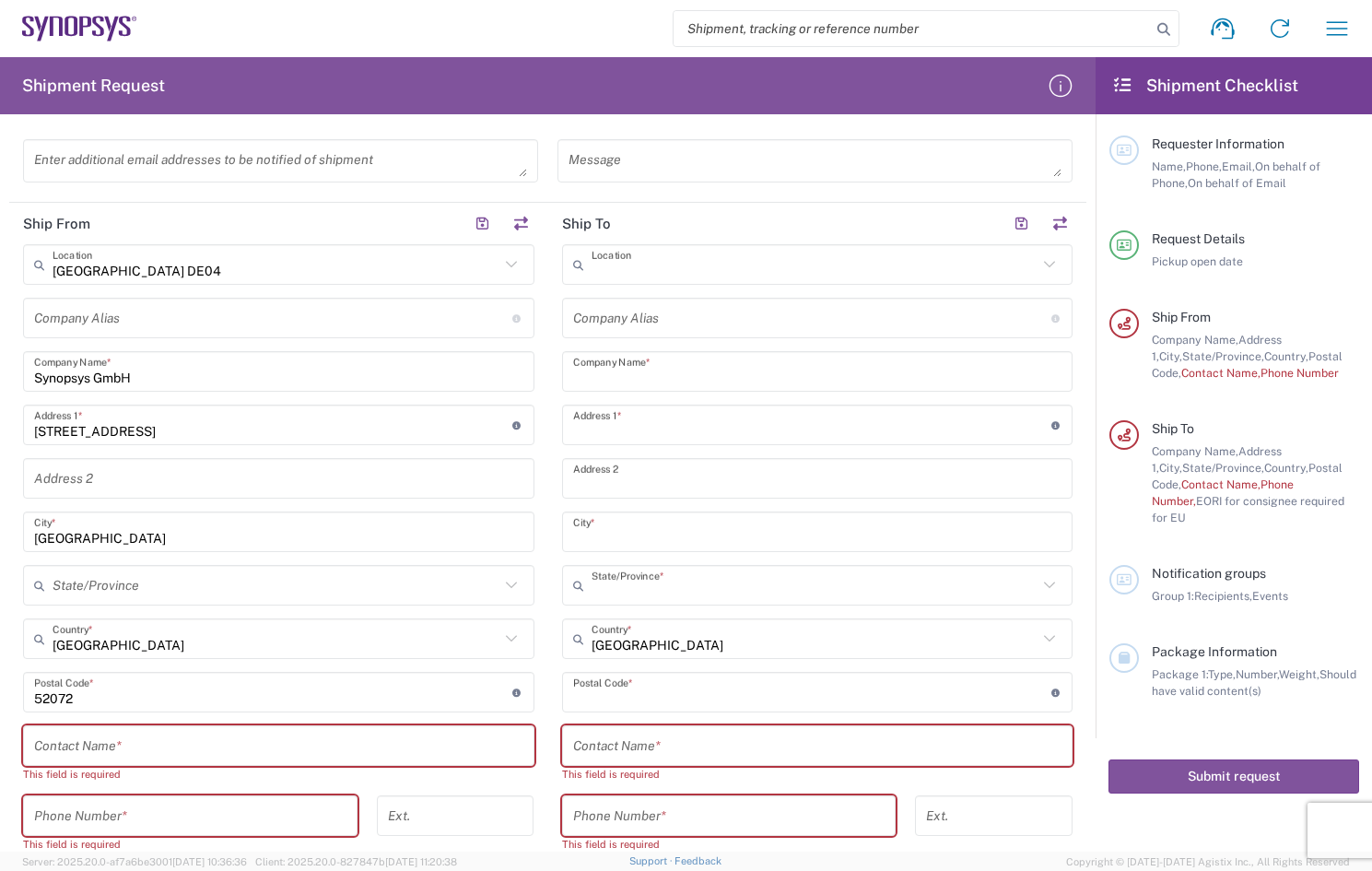
type input "[GEOGRAPHIC_DATA] US26"
type input "Synopsys Inc"
type input "1301 S Mopac Expy"
type input "Building 4, Suite 200"
type input "Austin"
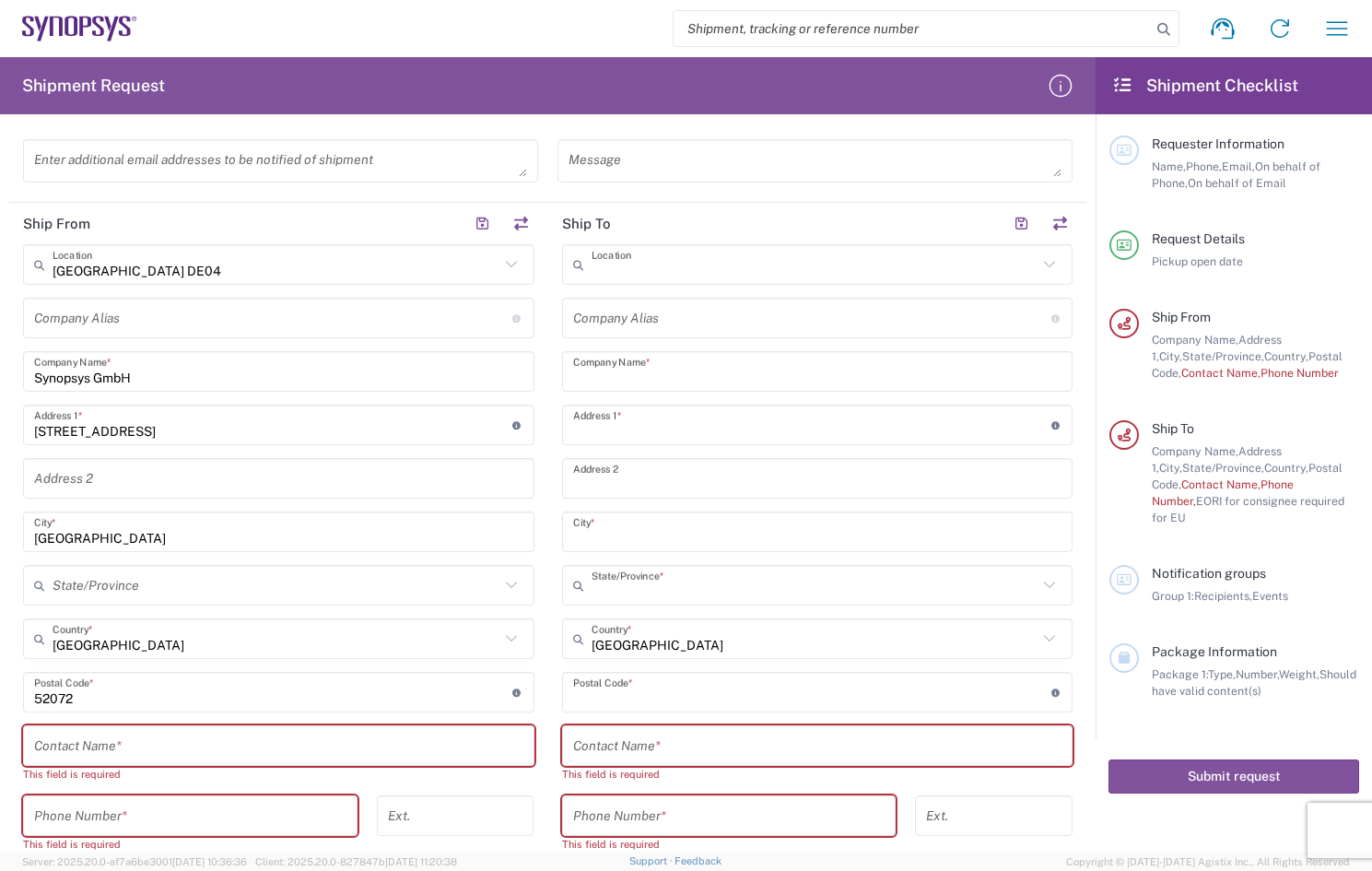
type input "[US_STATE]"
type input "78746"
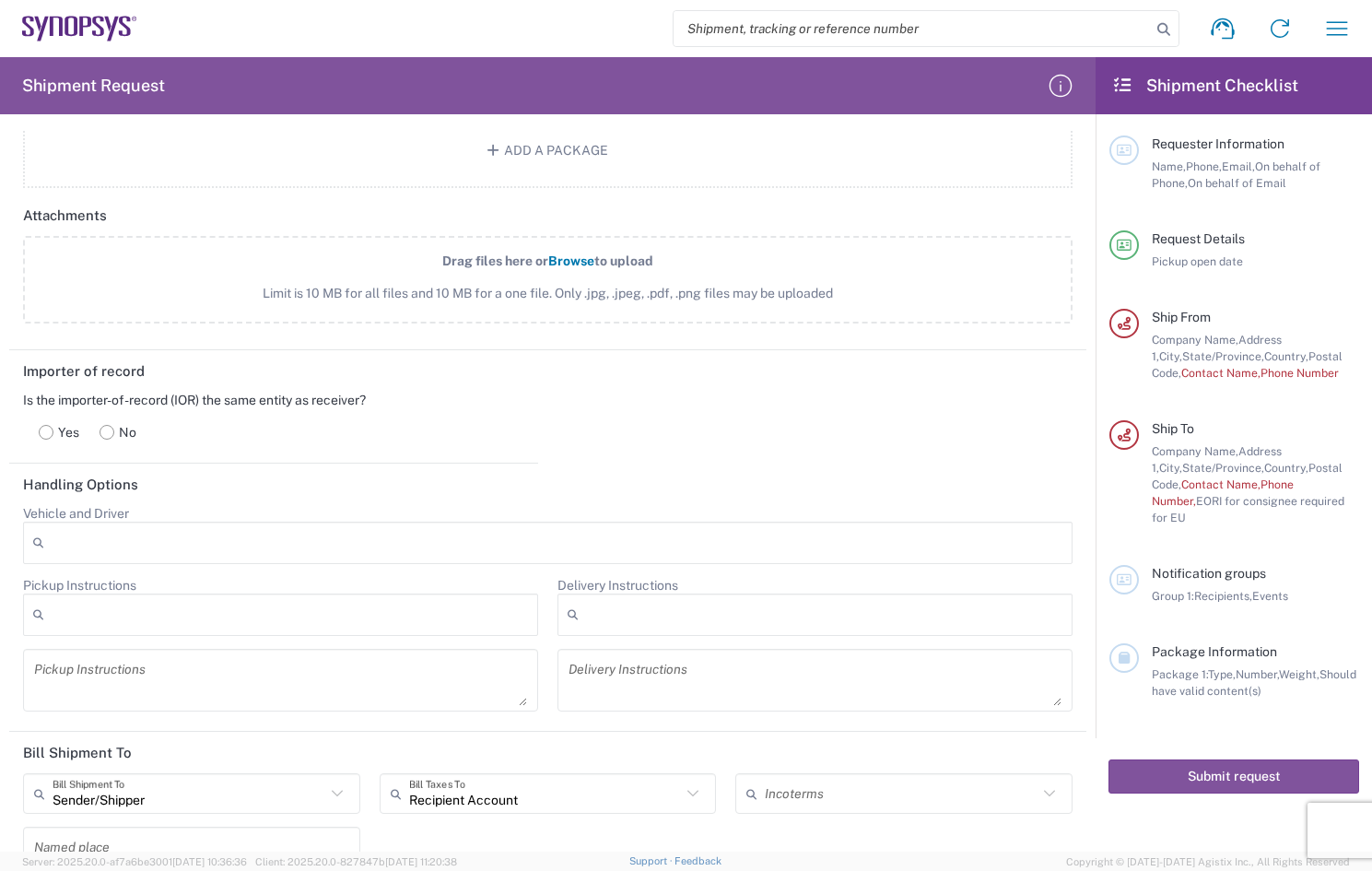
scroll to position [2029, 0]
click at [115, 424] on label "No" at bounding box center [117, 429] width 57 height 37
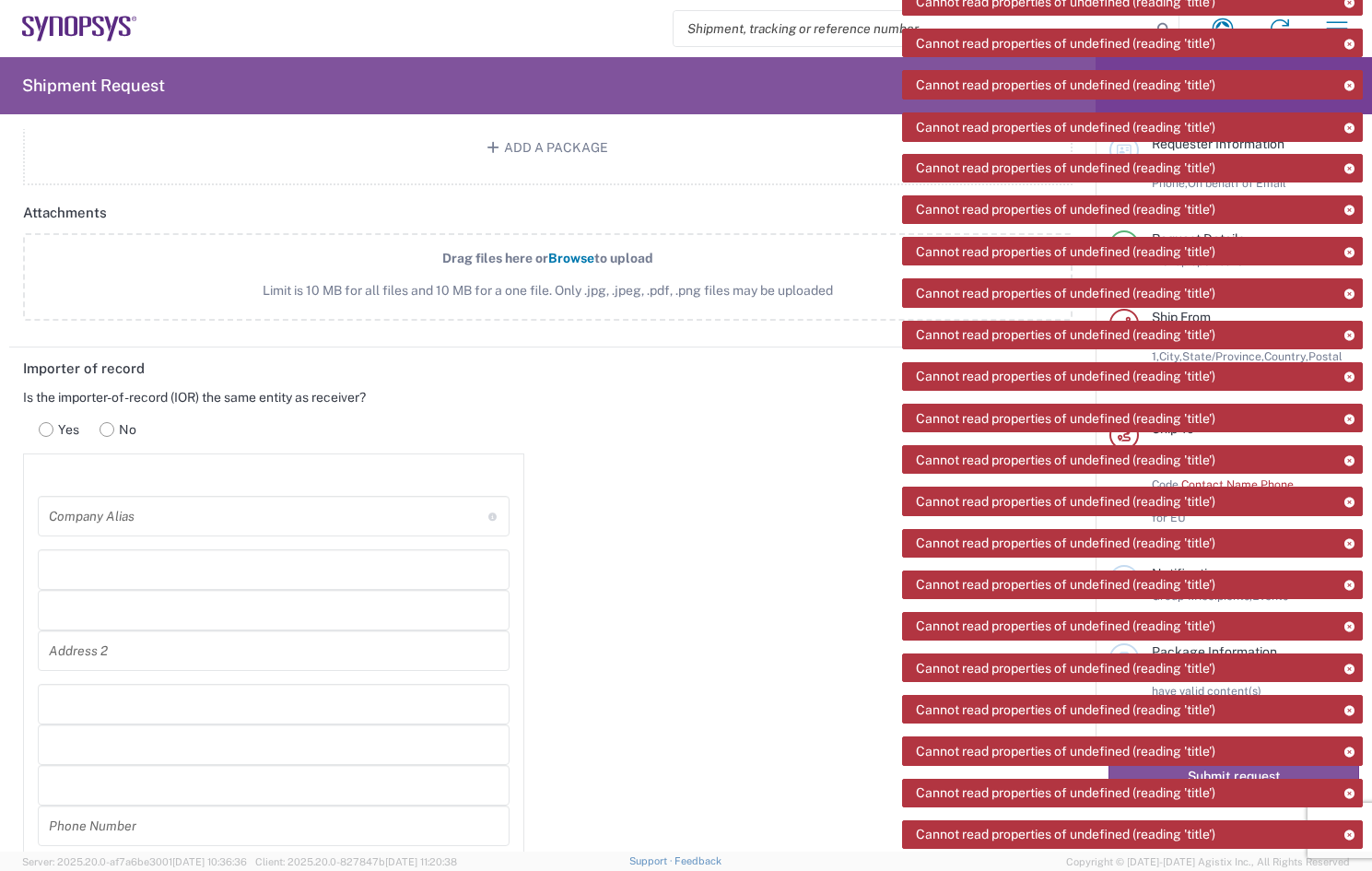
click at [47, 429] on rect at bounding box center [46, 429] width 14 height 14
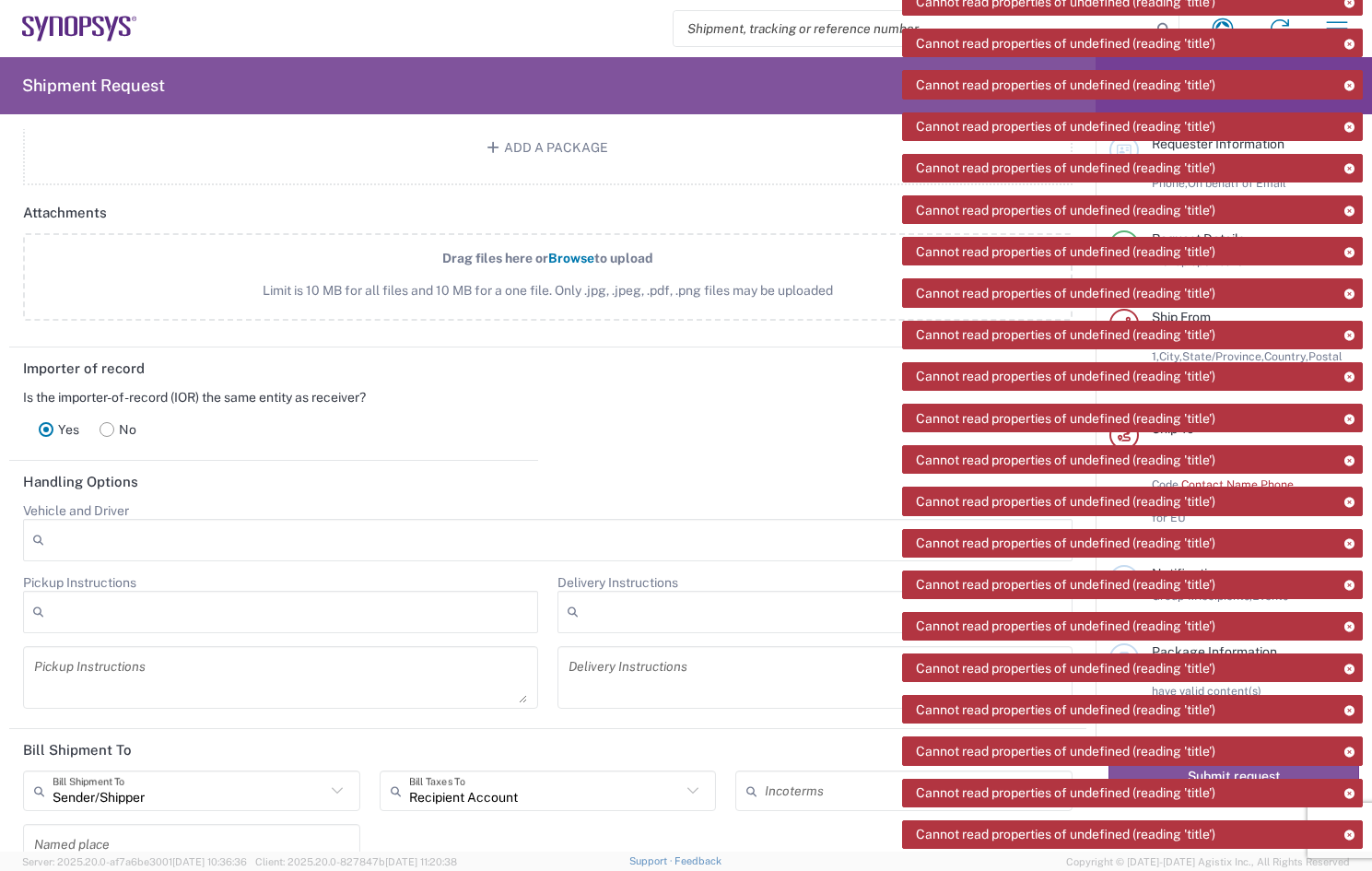
click at [1351, 418] on icon at bounding box center [1349, 419] width 13 height 10
click at [1351, 381] on icon at bounding box center [1349, 376] width 13 height 10
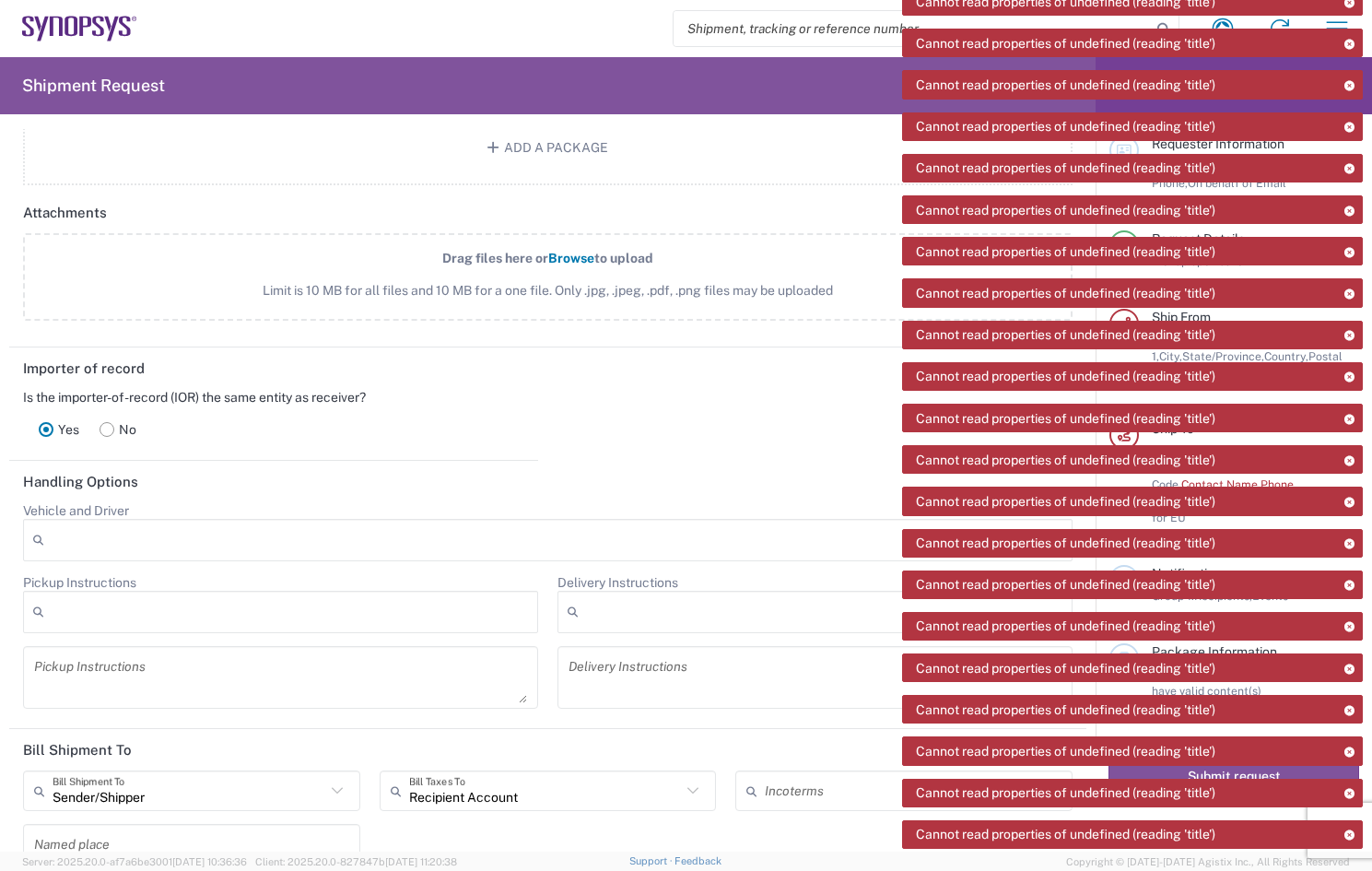
click at [1351, 418] on icon at bounding box center [1349, 419] width 13 height 10
click at [1351, 381] on icon at bounding box center [1349, 376] width 13 height 10
click at [1351, 418] on icon at bounding box center [1349, 419] width 13 height 10
click at [111, 428] on rect at bounding box center [107, 429] width 14 height 14
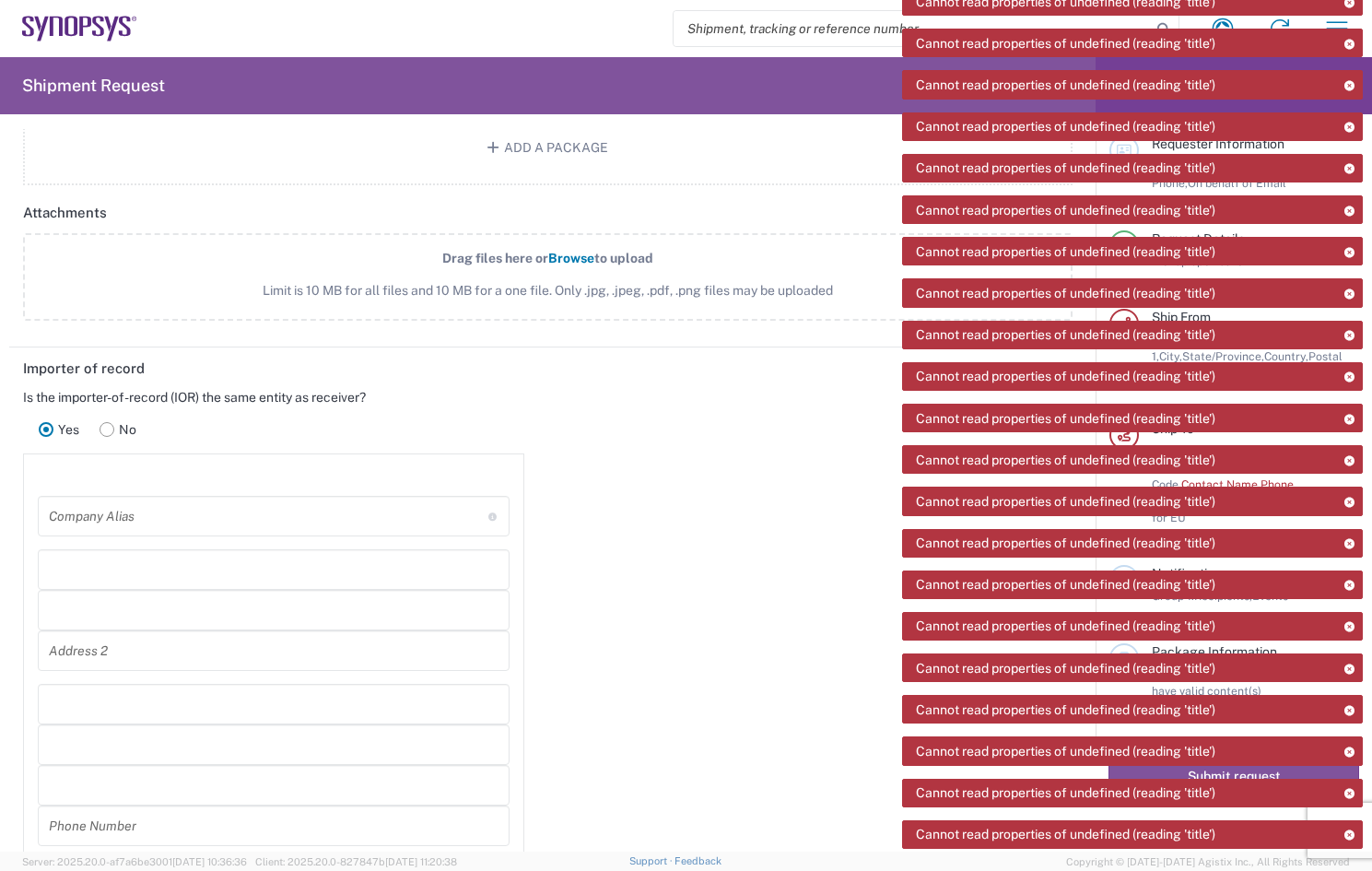
click at [94, 426] on label "No" at bounding box center [117, 429] width 57 height 37
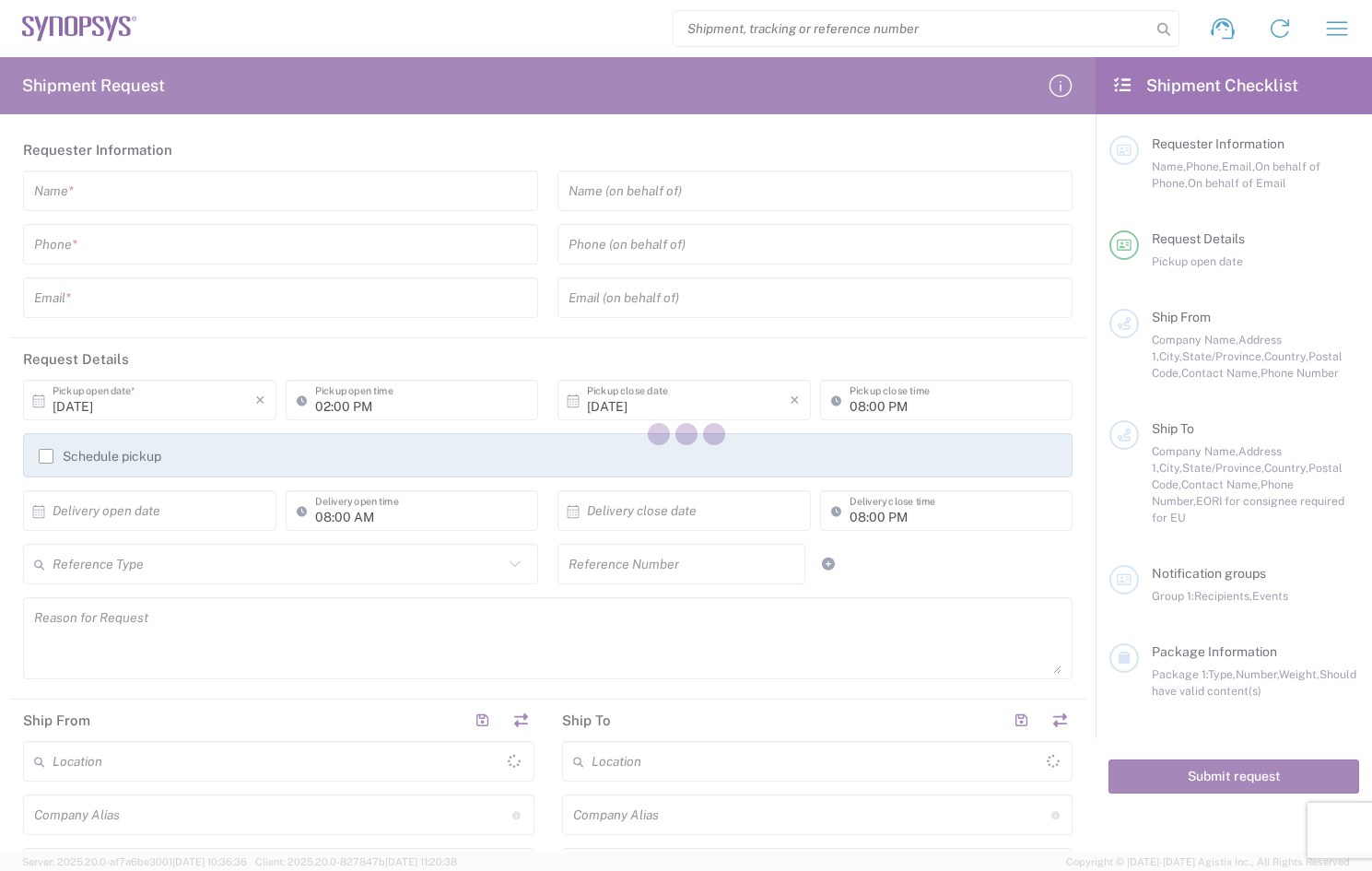
type input "[GEOGRAPHIC_DATA]"
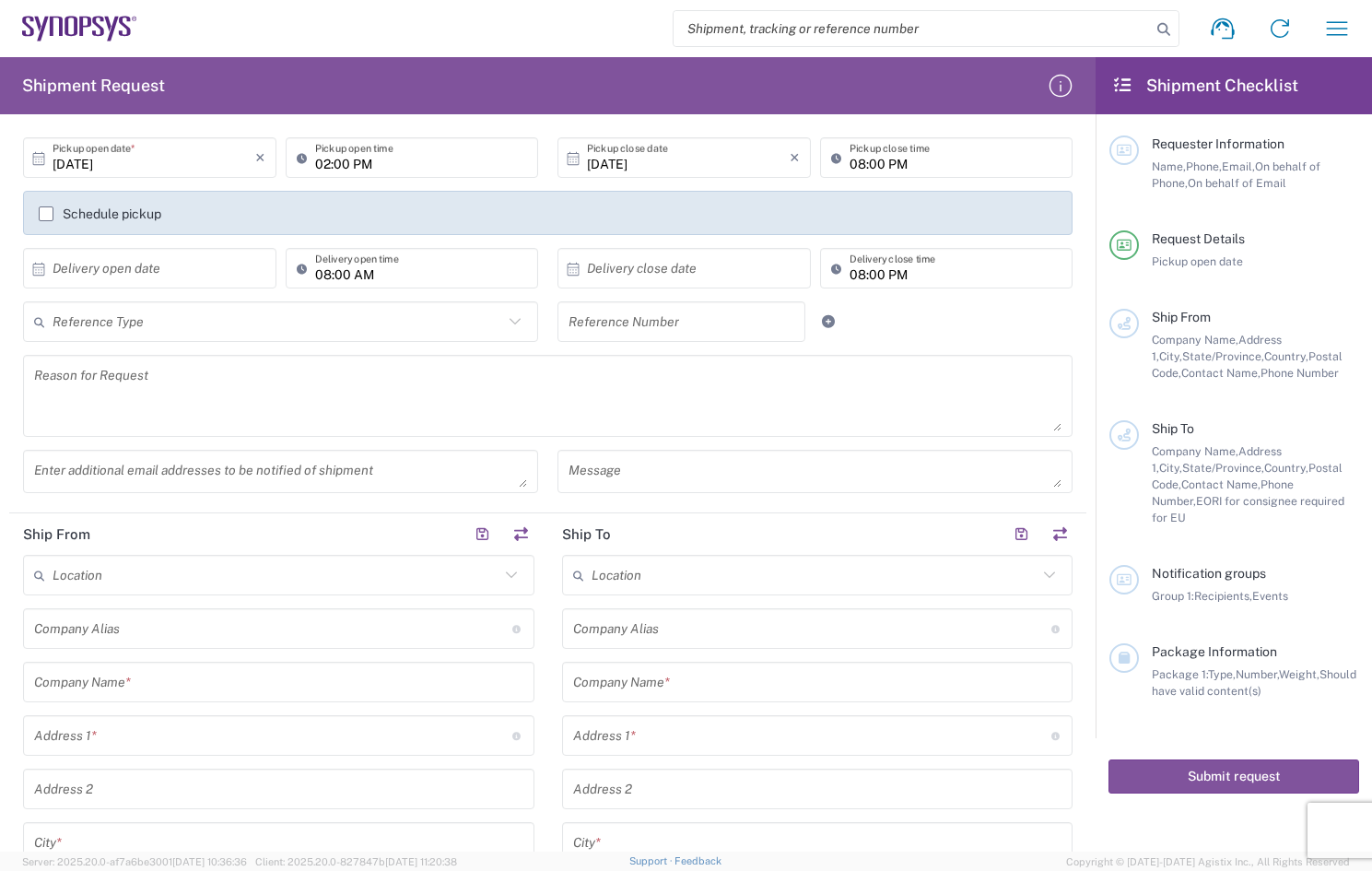
scroll to position [369, 0]
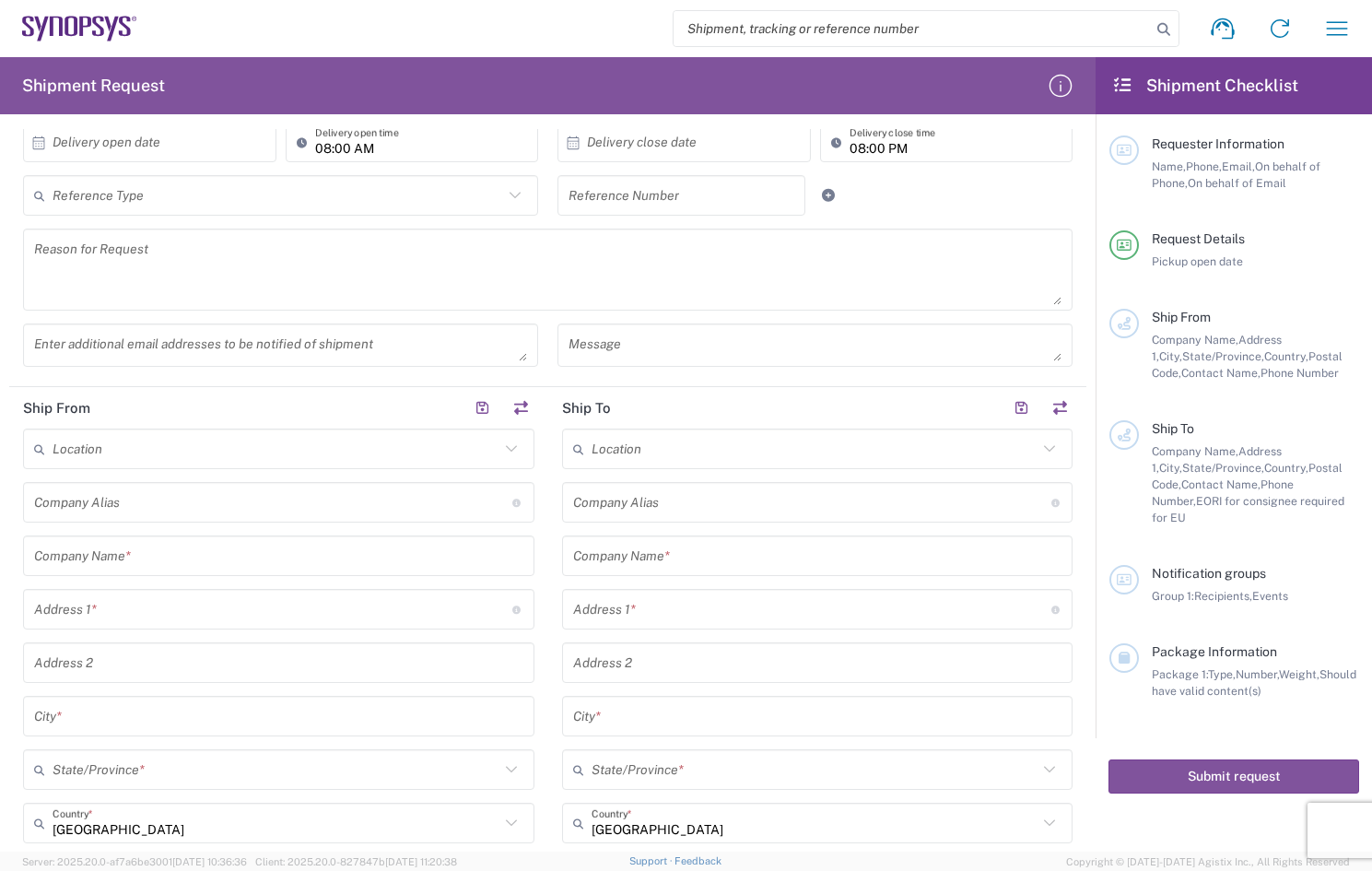
click at [163, 450] on input "text" at bounding box center [276, 449] width 447 height 32
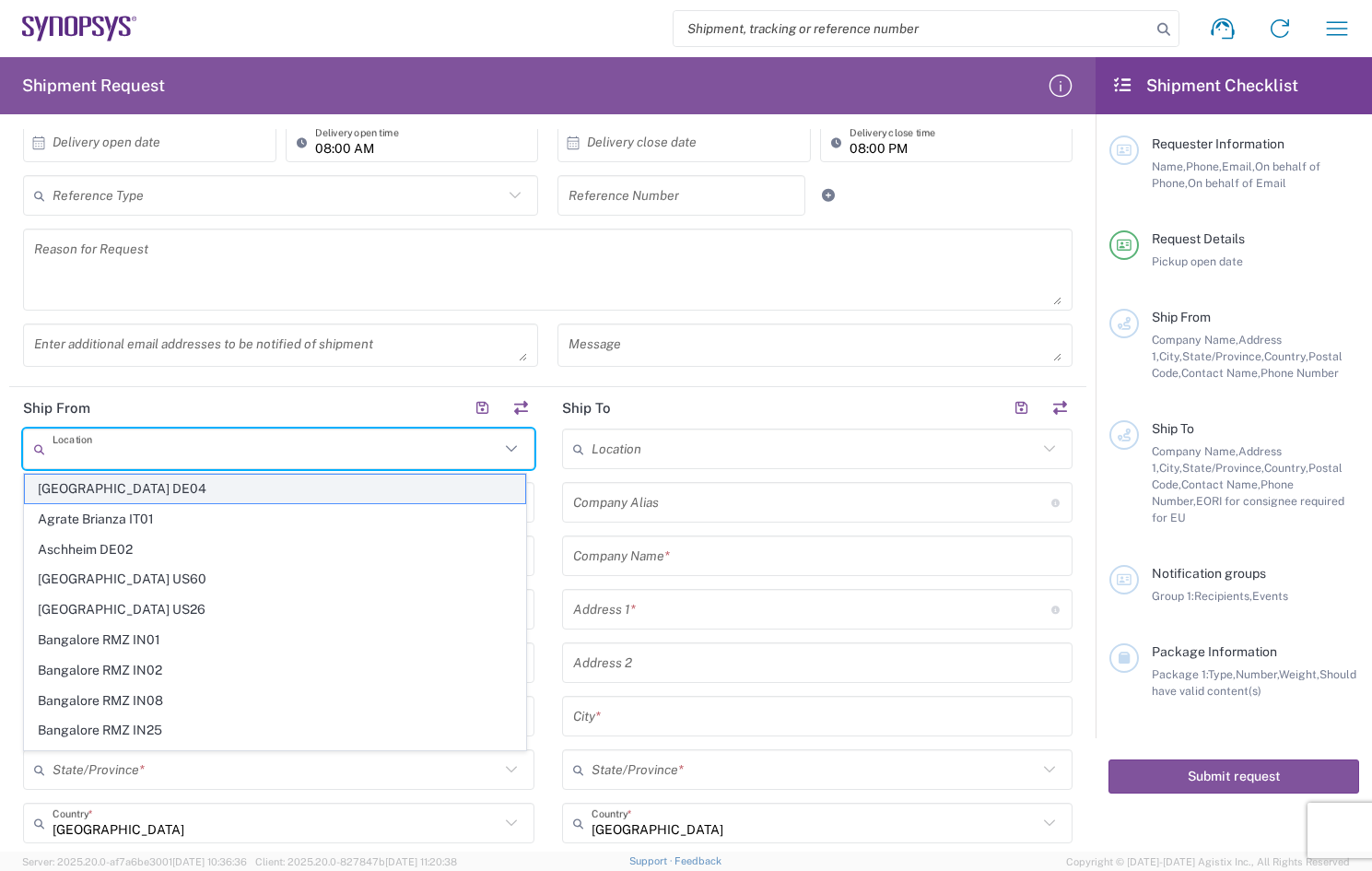
click at [125, 497] on span "[GEOGRAPHIC_DATA] DE04" at bounding box center [274, 489] width 501 height 28
type input "Aachen DE04"
type input "Synopsys GmbH"
type input "[STREET_ADDRESS]"
type input "[GEOGRAPHIC_DATA]"
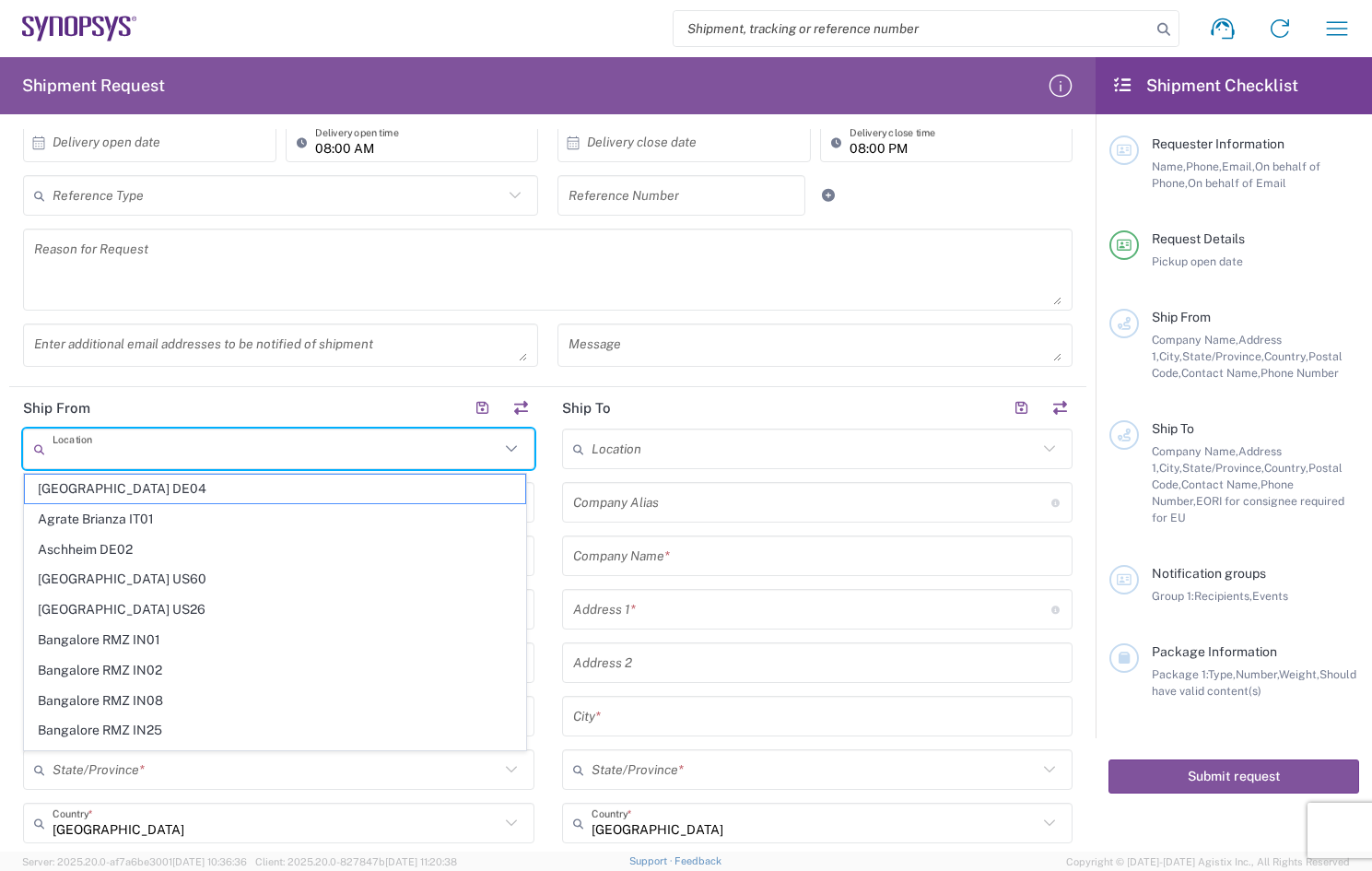
type input "[GEOGRAPHIC_DATA]"
type input "52072"
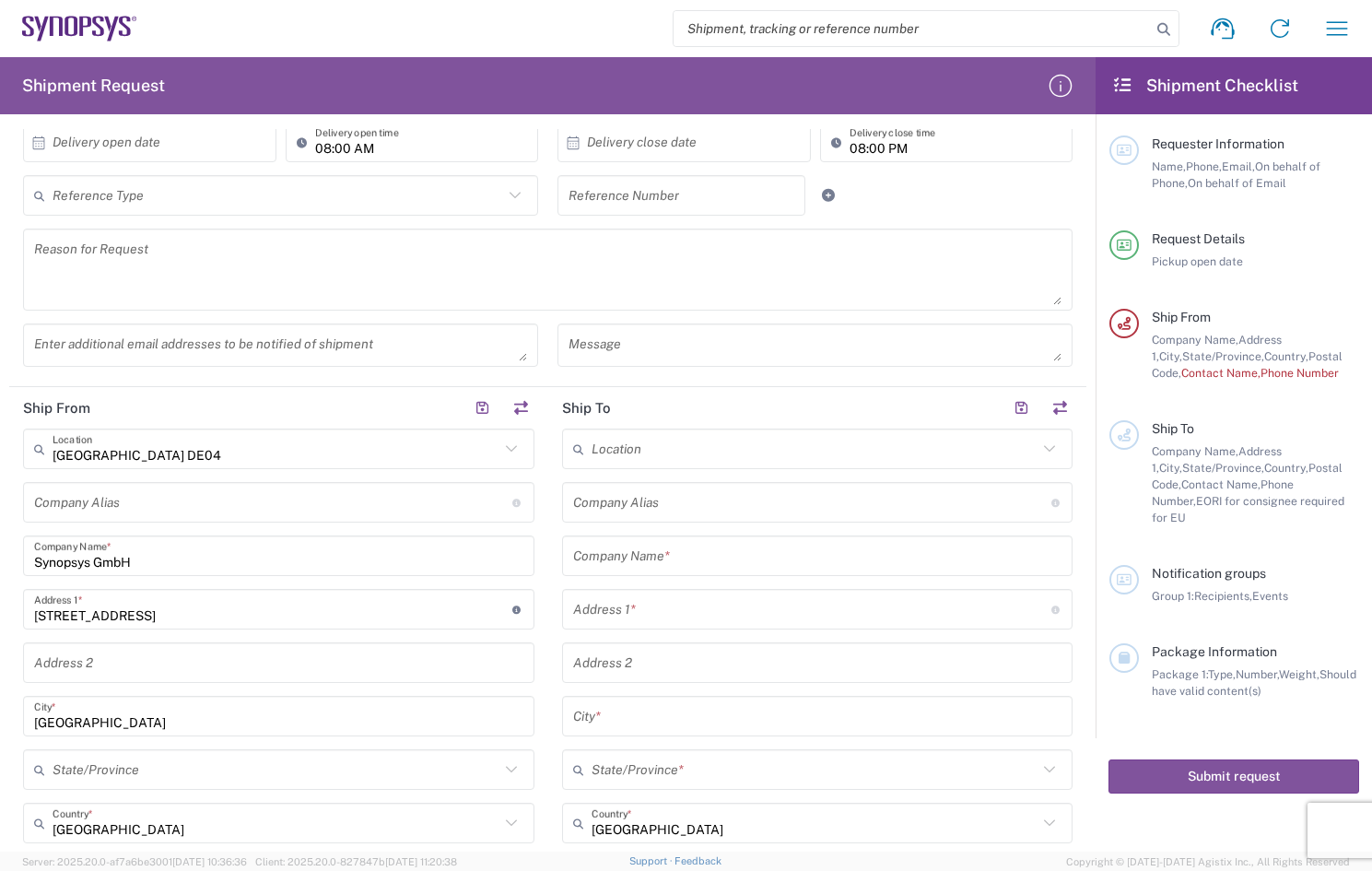
click at [671, 451] on input "text" at bounding box center [815, 449] width 447 height 32
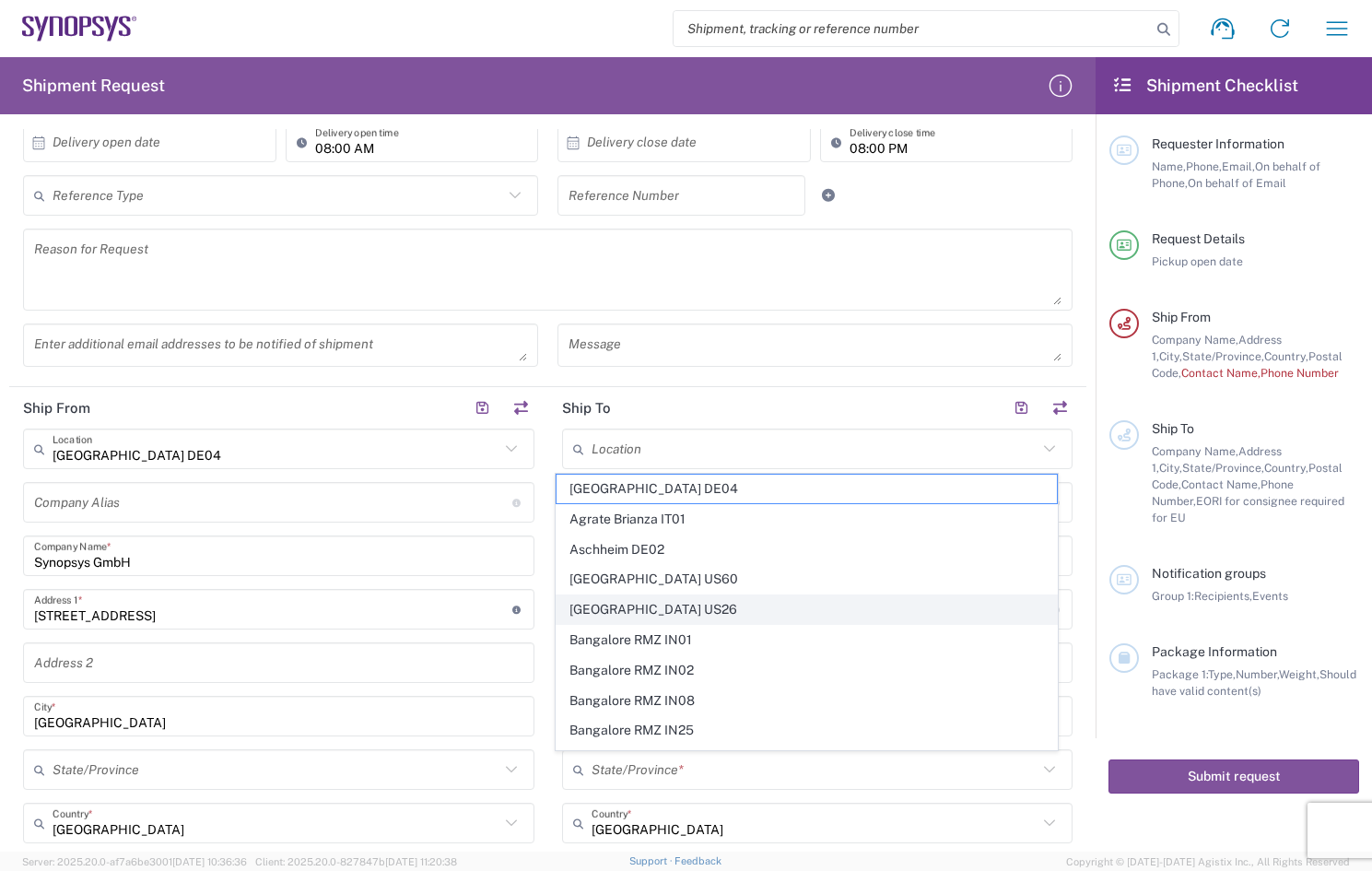
click at [655, 600] on span "[GEOGRAPHIC_DATA] US26" at bounding box center [807, 610] width 501 height 28
type input "[GEOGRAPHIC_DATA] US26"
type input "Synopsys Inc"
type input "1301 S Mopac Expy"
type input "Building 4, Suite 200"
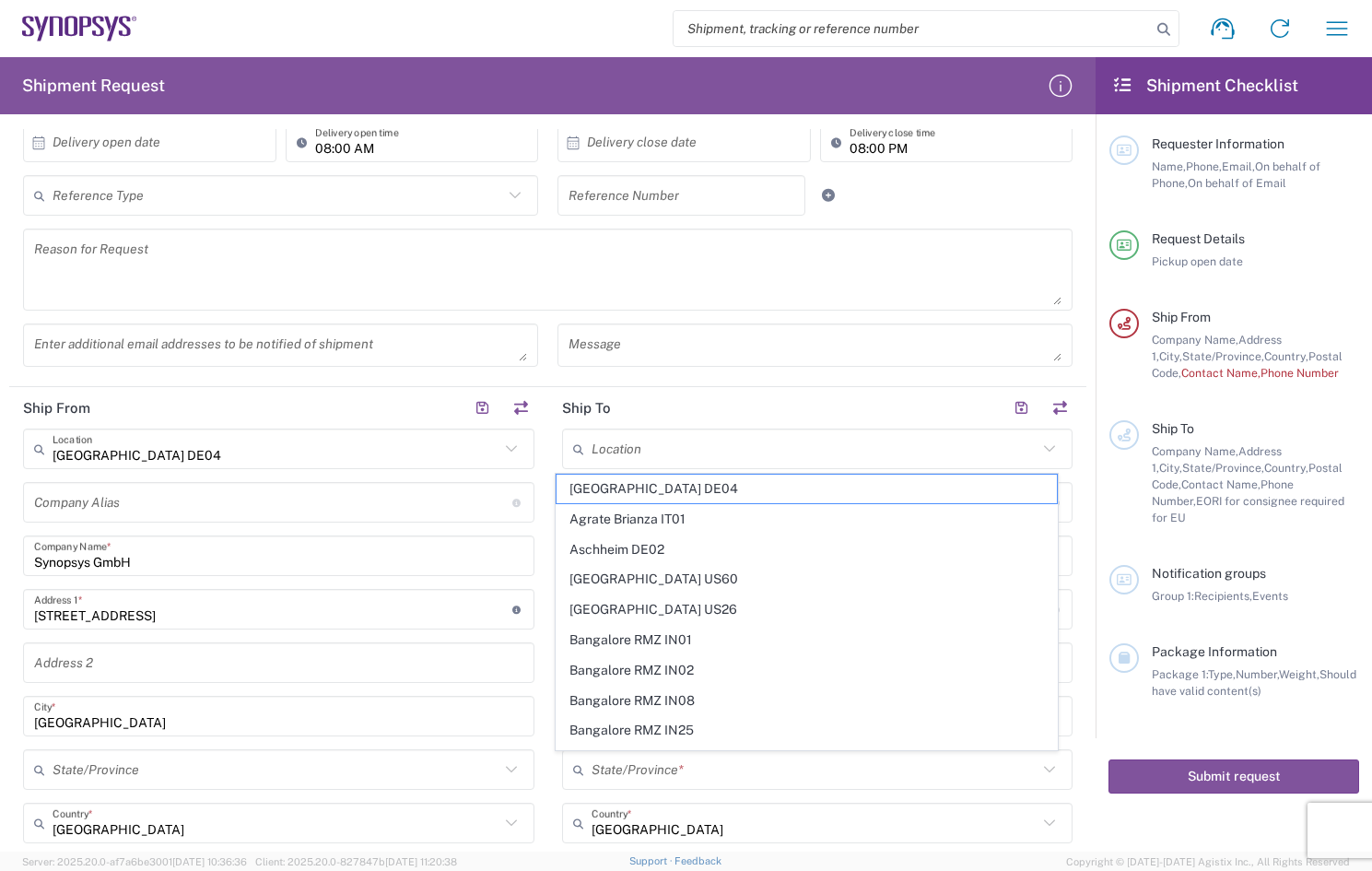
type input "Austin"
type input "[US_STATE]"
type input "78746"
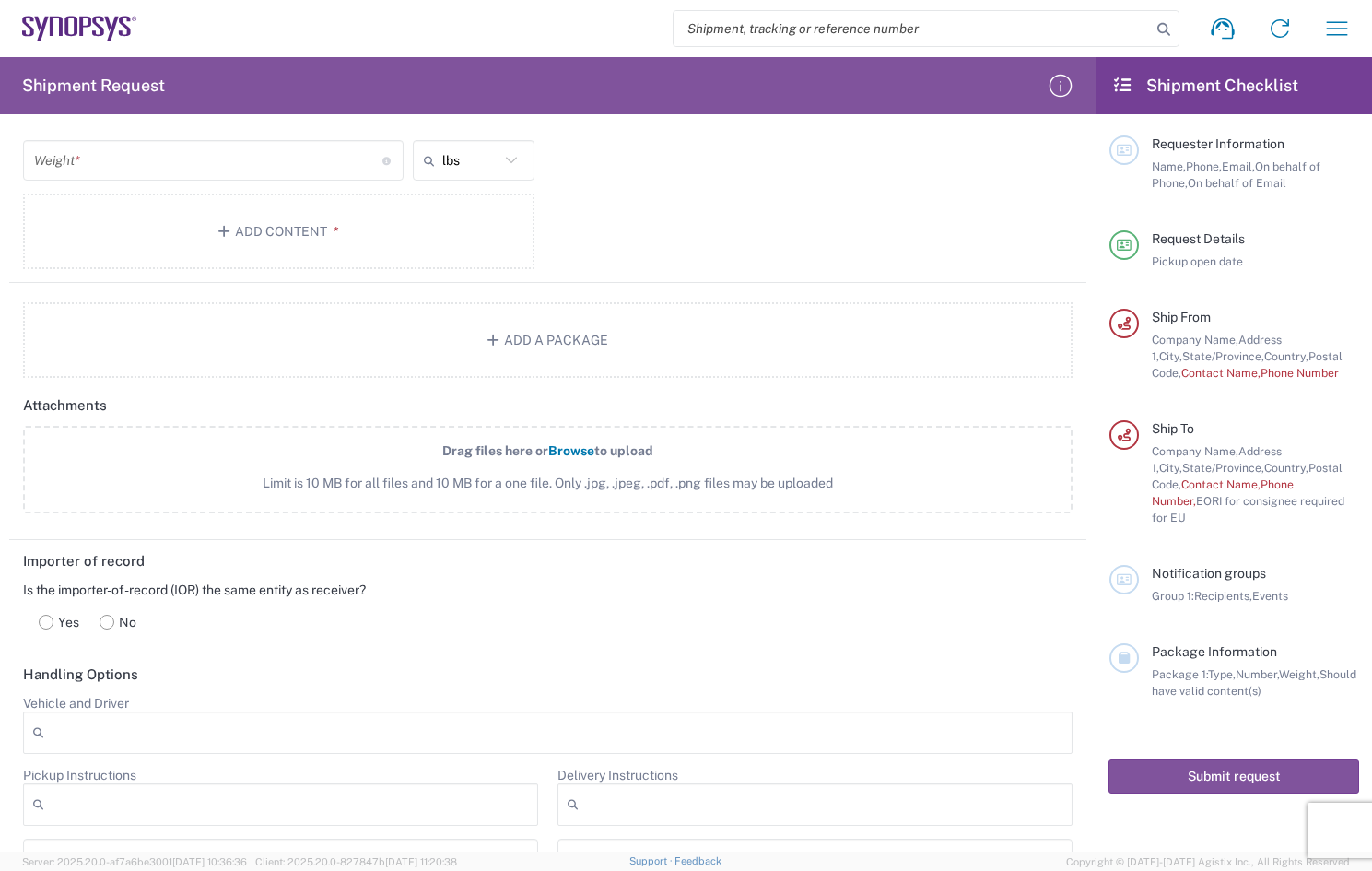
scroll to position [1844, 0]
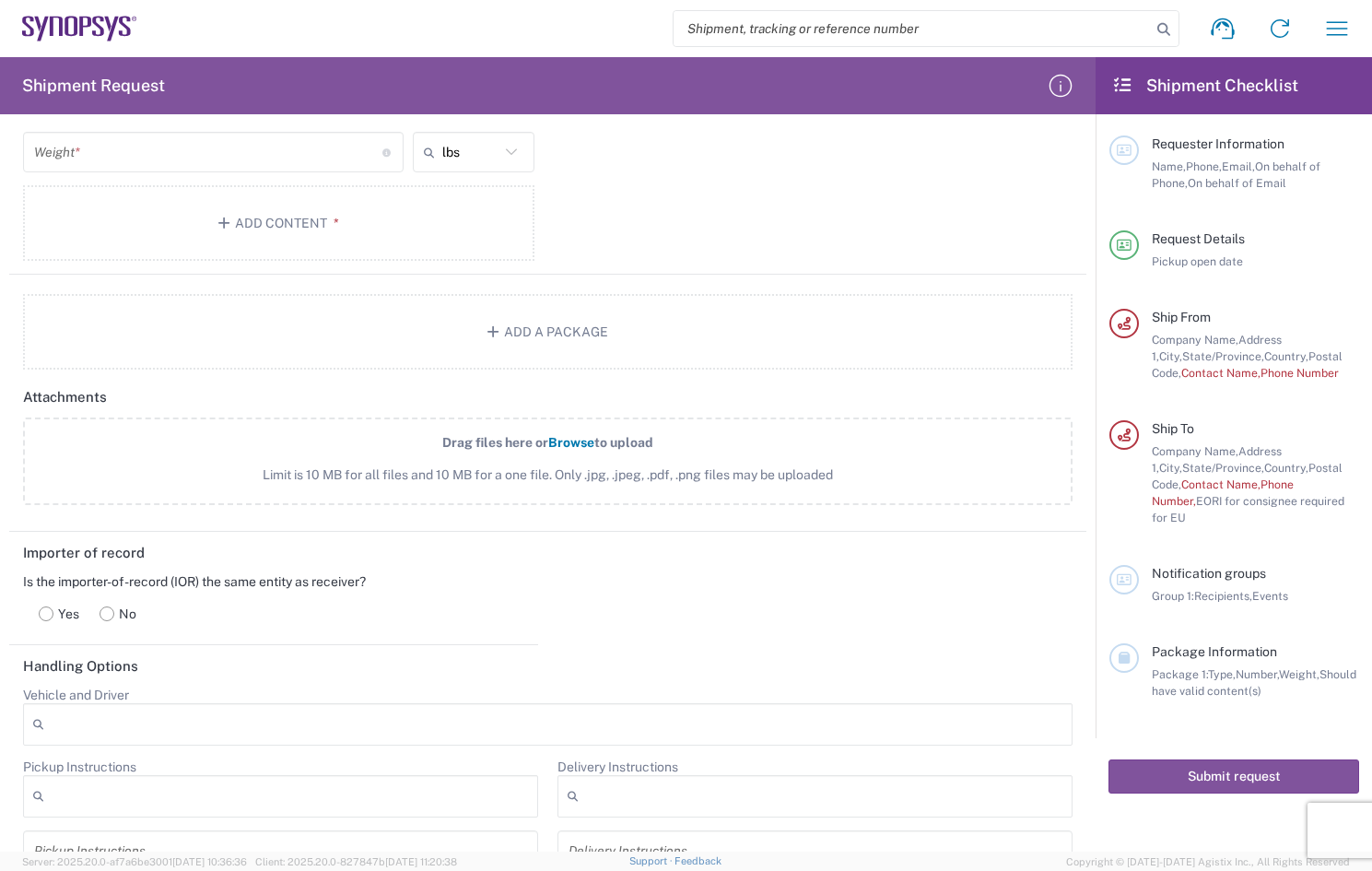
click at [106, 612] on rect at bounding box center [107, 614] width 14 height 14
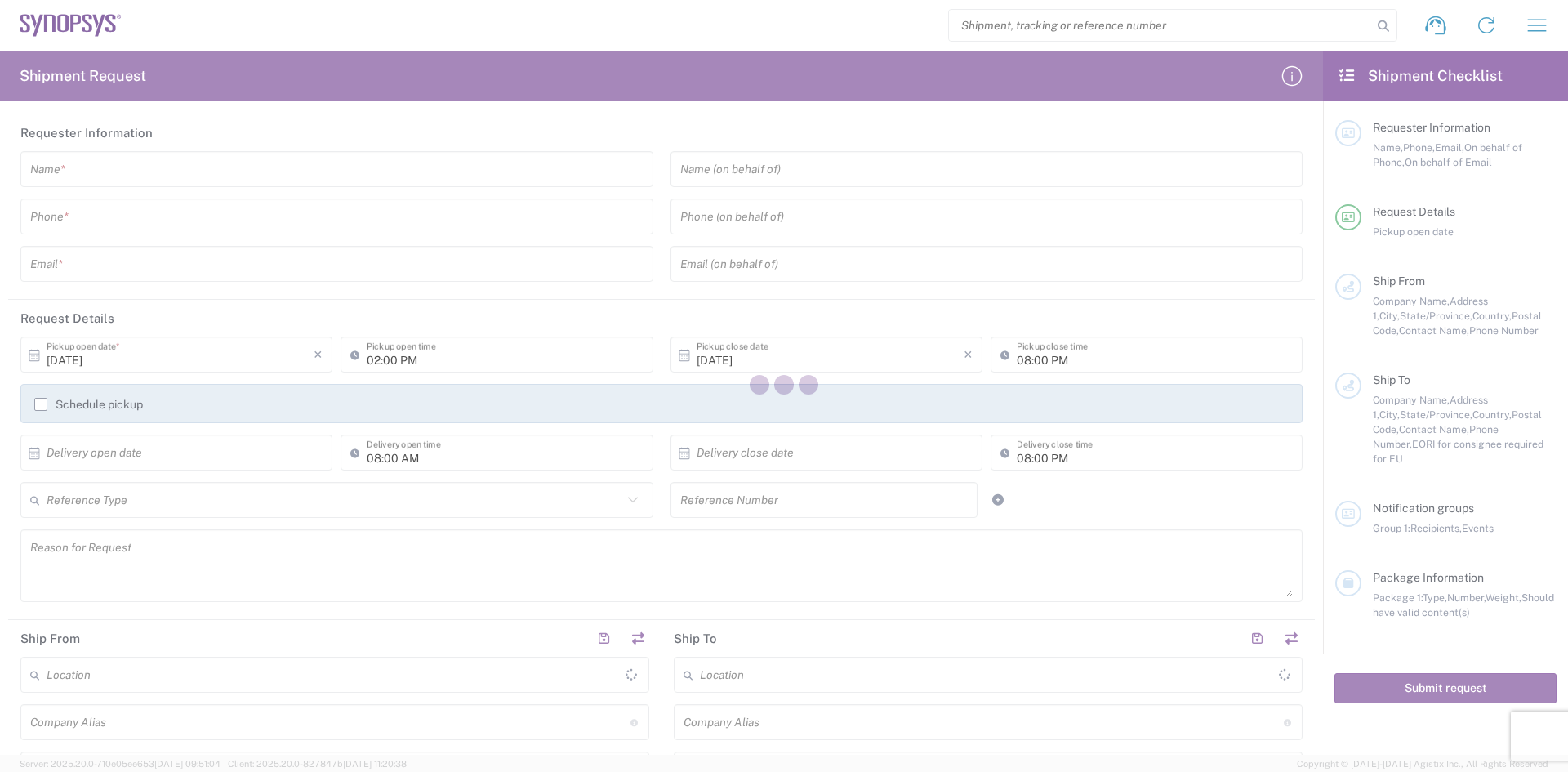
type input "[GEOGRAPHIC_DATA]"
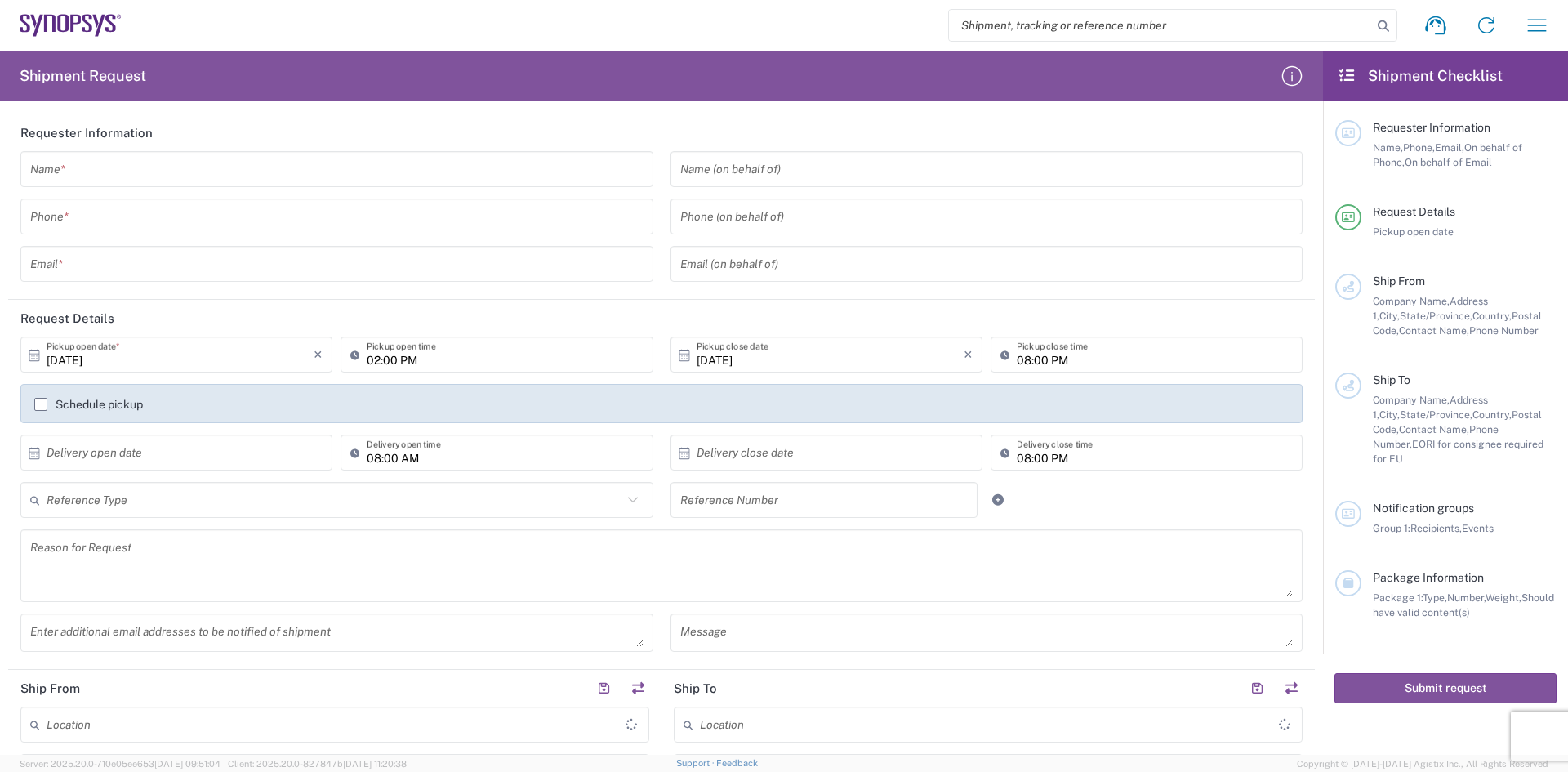
type input "[GEOGRAPHIC_DATA]"
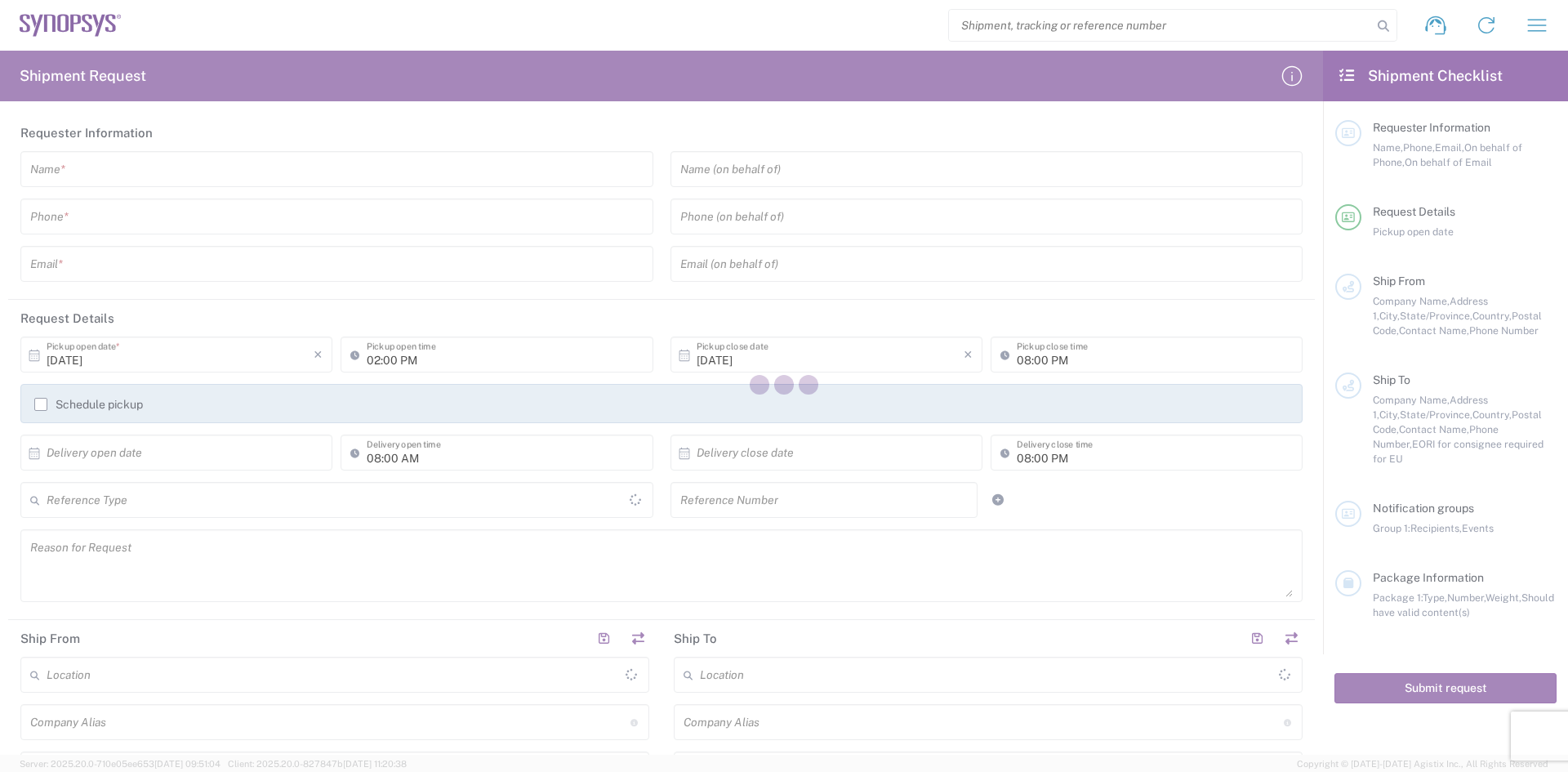
type input "[GEOGRAPHIC_DATA]"
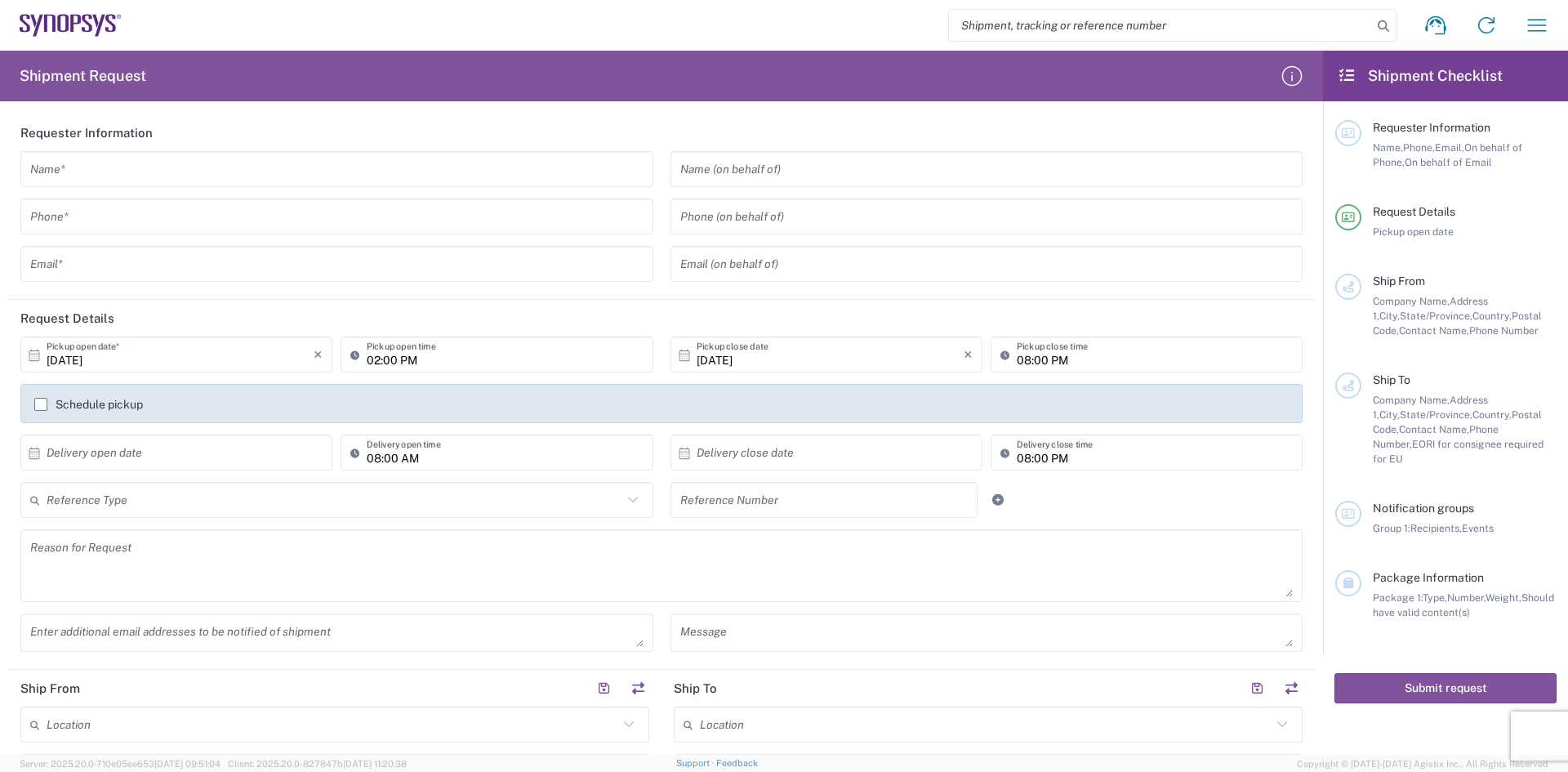
click at [996, 23] on input "search" at bounding box center [1160, 25] width 423 height 31
type input "ssem test"
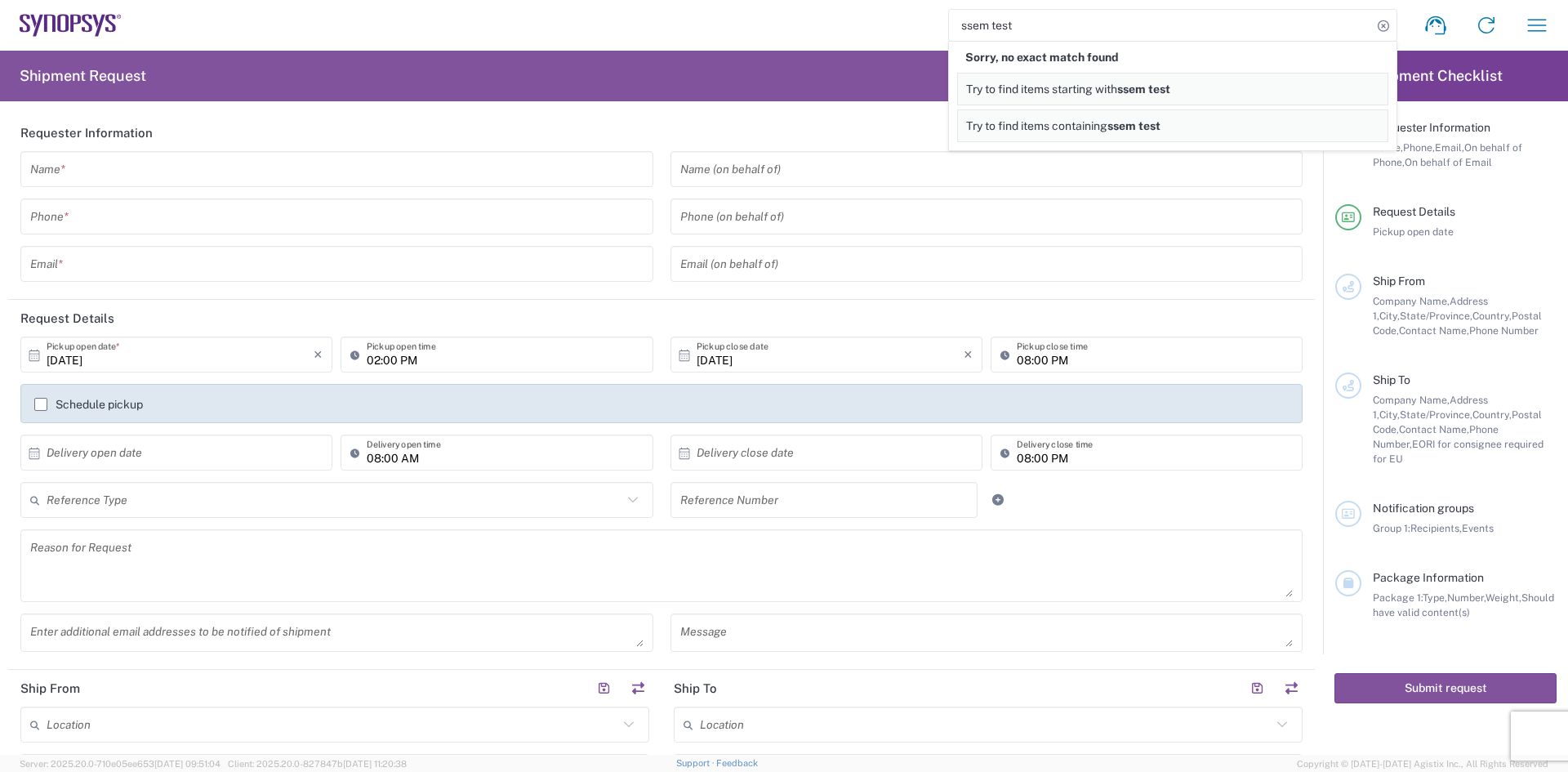
click at [853, 30] on div "ssem test Sorry, no exact match found Try to find items starting with ssem test…" at bounding box center [841, 25] width 1441 height 39
